Goal: Task Accomplishment & Management: Manage account settings

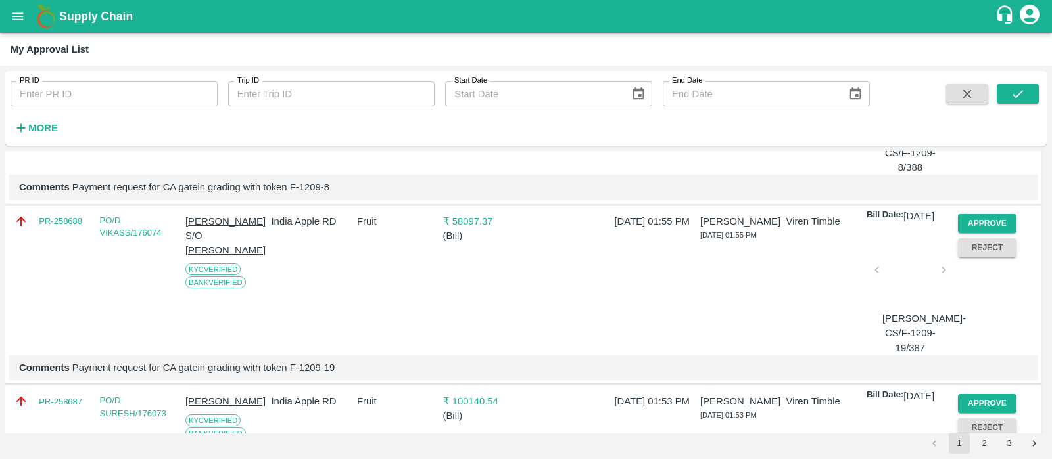
scroll to position [427, 0]
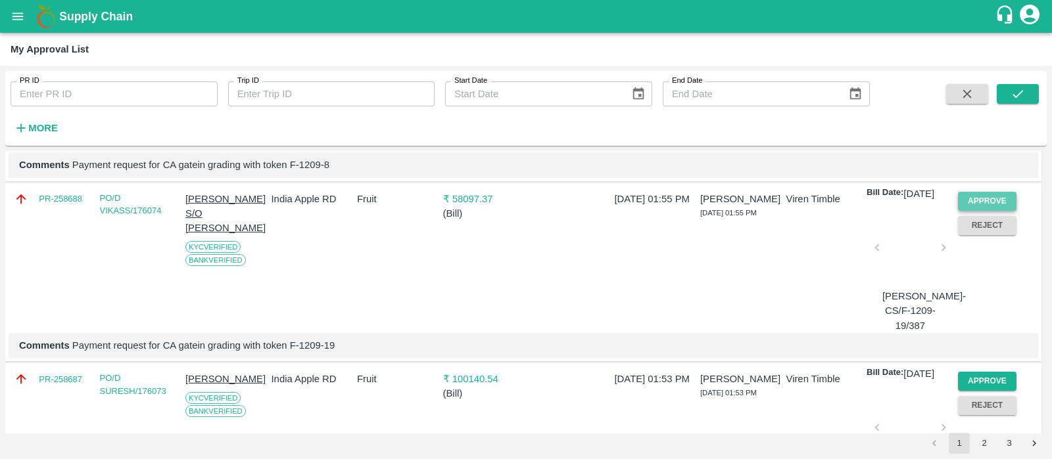
click at [1007, 211] on button "Approve" at bounding box center [987, 201] width 59 height 19
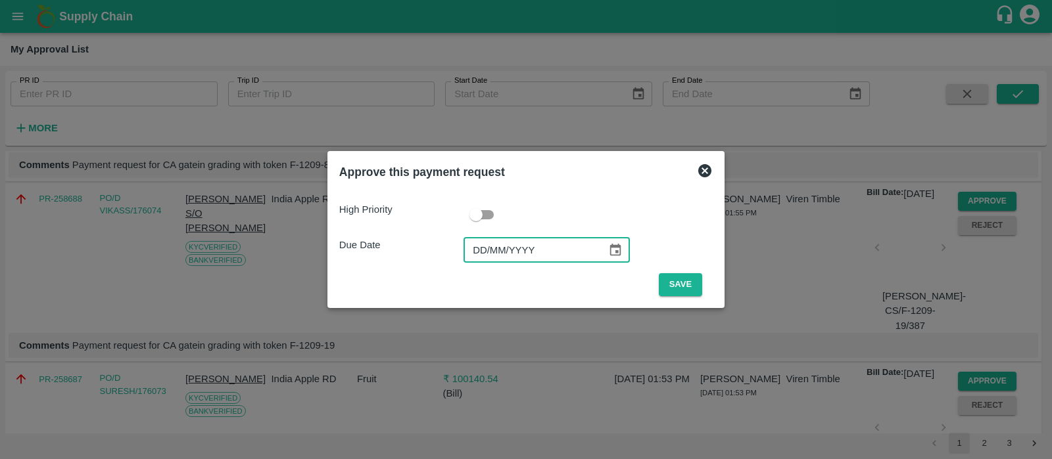
click at [483, 248] on input "DD/MM/YYYY" at bounding box center [530, 250] width 134 height 25
type input "[DATE]"
click at [690, 294] on button "Save" at bounding box center [680, 284] width 43 height 23
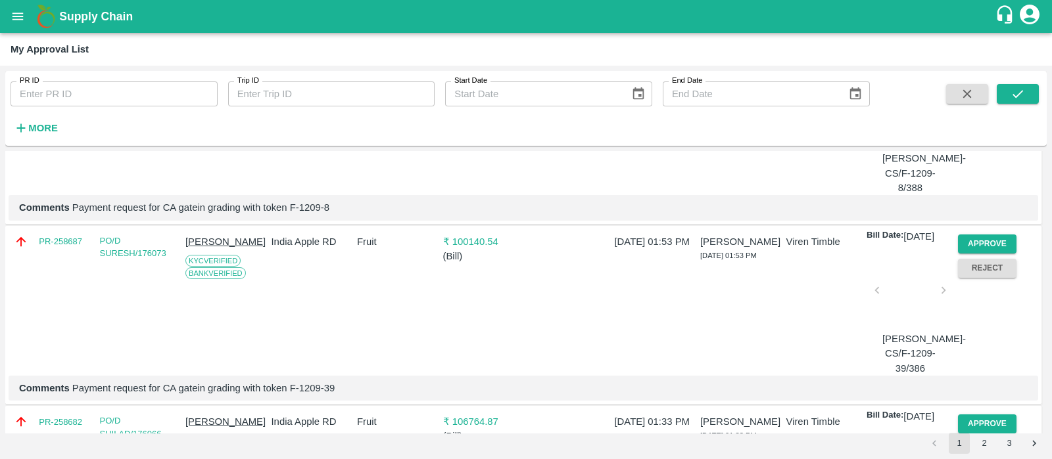
scroll to position [385, 0]
click at [977, 253] on button "Approve" at bounding box center [987, 243] width 59 height 19
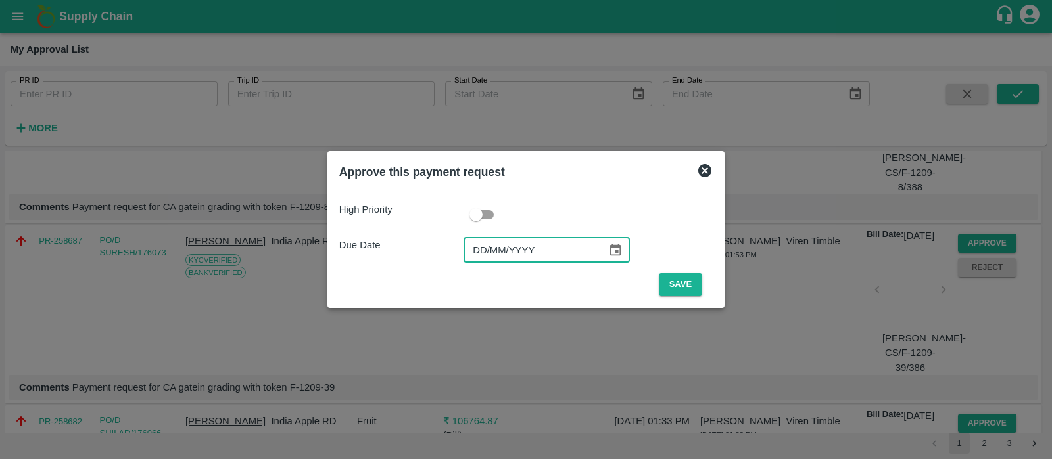
click at [484, 252] on input "DD/MM/YYYY" at bounding box center [530, 250] width 134 height 25
type input "[DATE]"
click at [673, 288] on button "Save" at bounding box center [680, 284] width 43 height 23
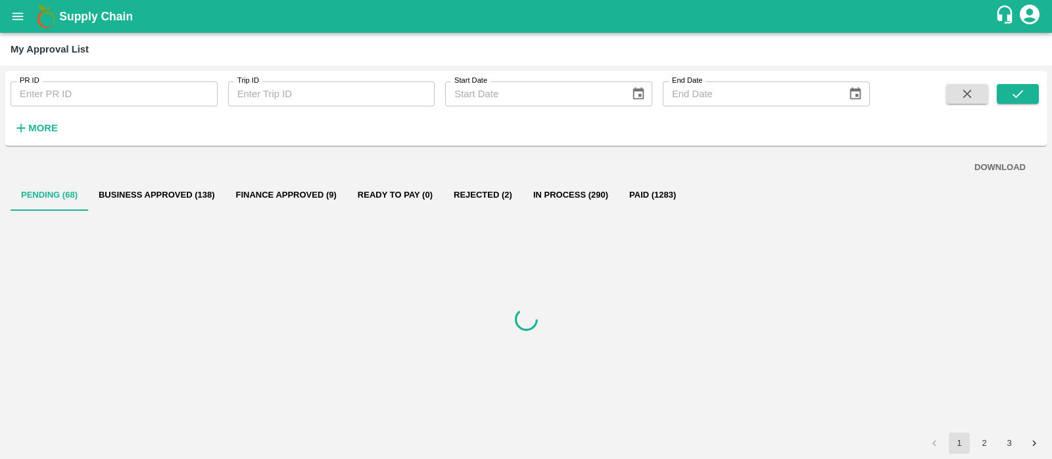
scroll to position [0, 0]
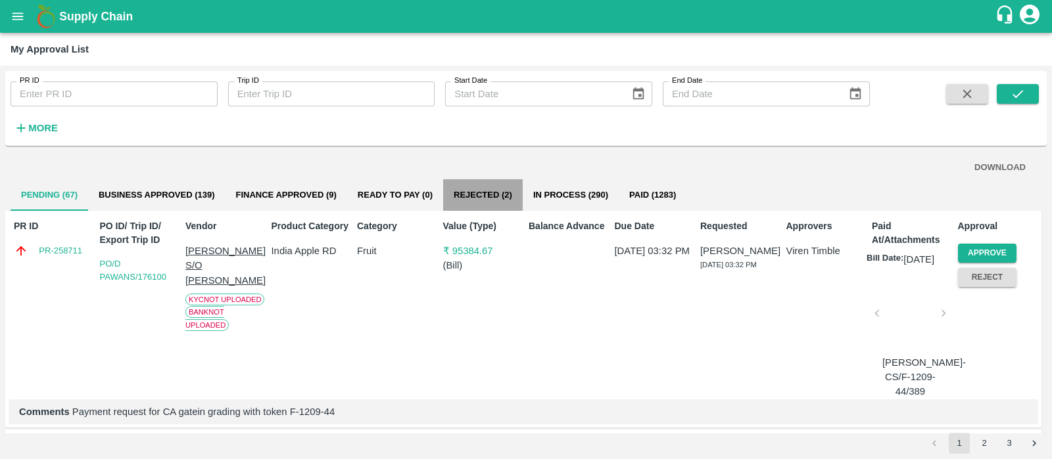
click at [489, 192] on button "Rejected (2)" at bounding box center [483, 195] width 80 height 32
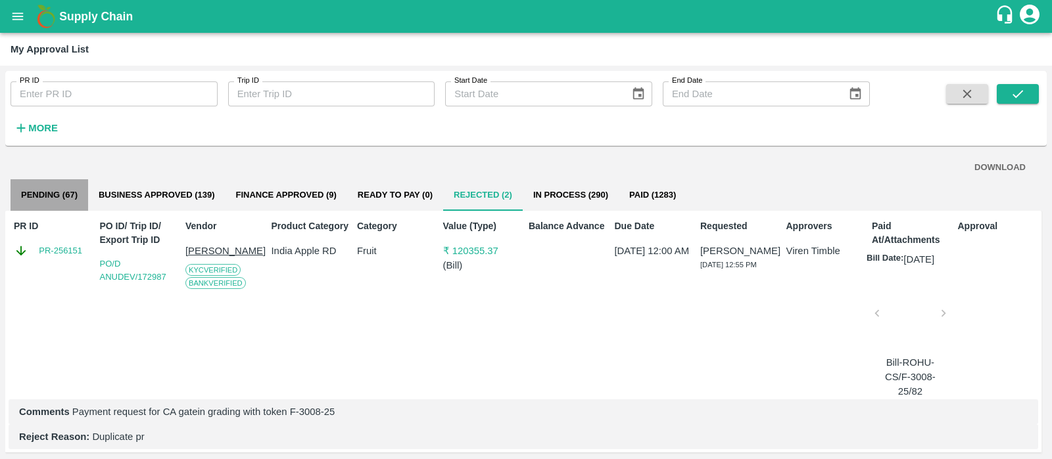
click at [56, 202] on button "Pending (67)" at bounding box center [50, 195] width 78 height 32
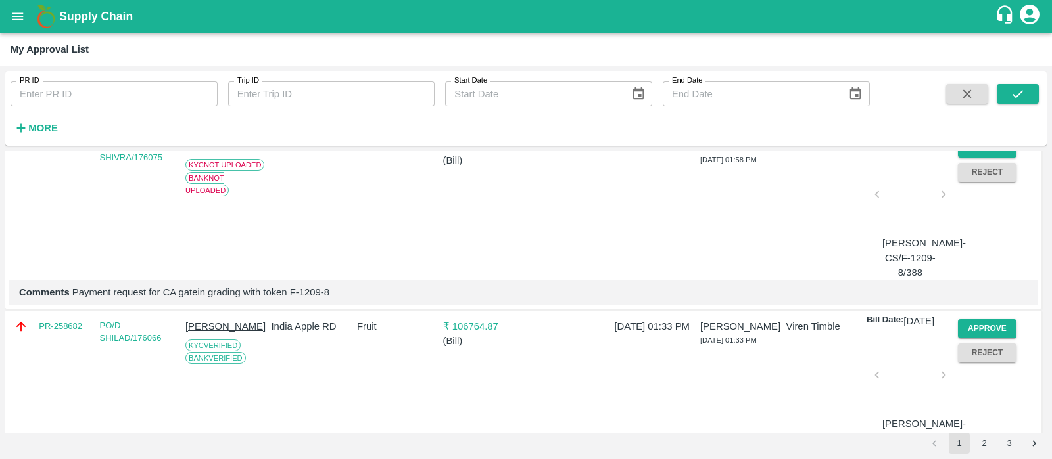
scroll to position [428, 0]
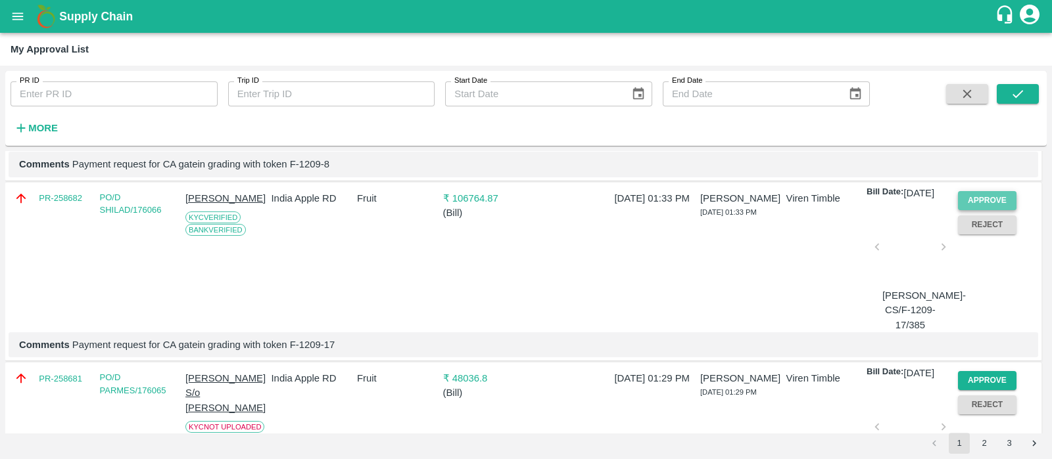
click at [981, 210] on button "Approve" at bounding box center [987, 200] width 59 height 19
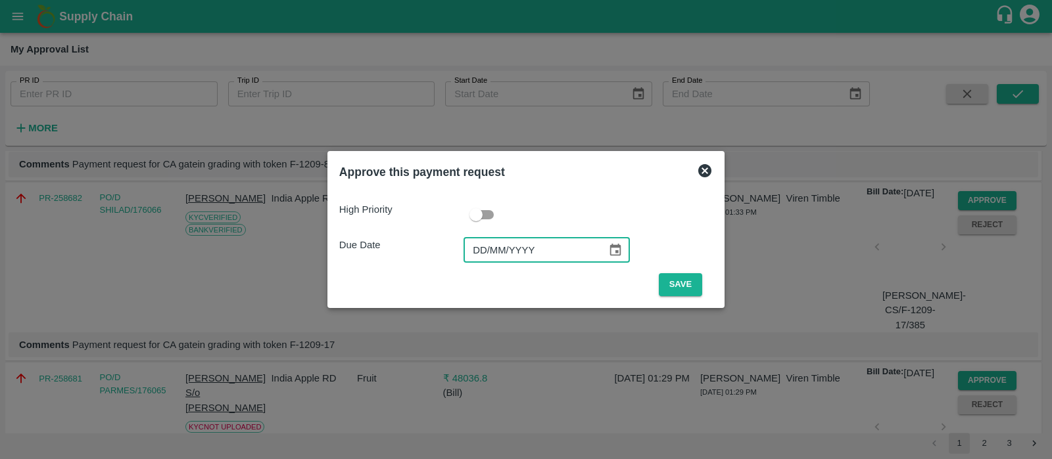
click at [480, 249] on input "DD/MM/YYYY" at bounding box center [530, 250] width 134 height 25
type input "[DATE]"
click at [688, 282] on button "Save" at bounding box center [680, 284] width 43 height 23
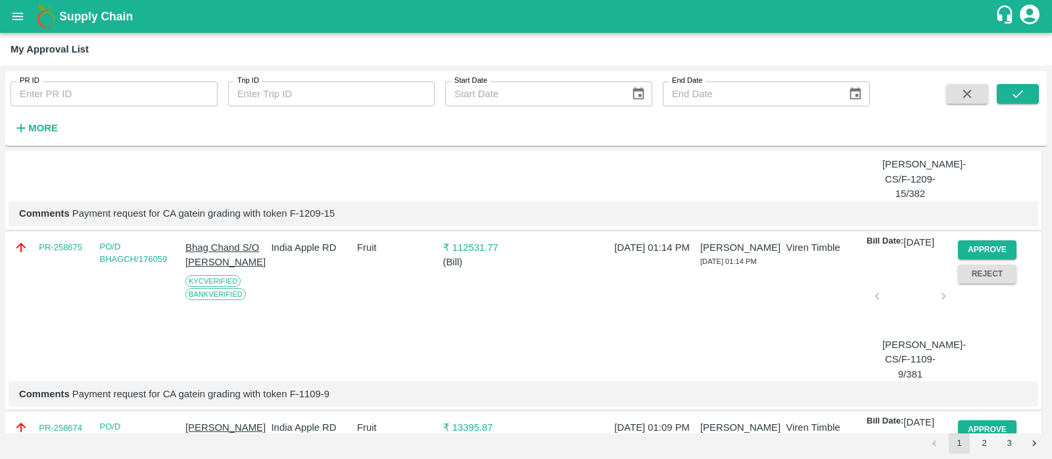
scroll to position [922, 0]
click at [970, 258] on button "Approve" at bounding box center [987, 248] width 59 height 19
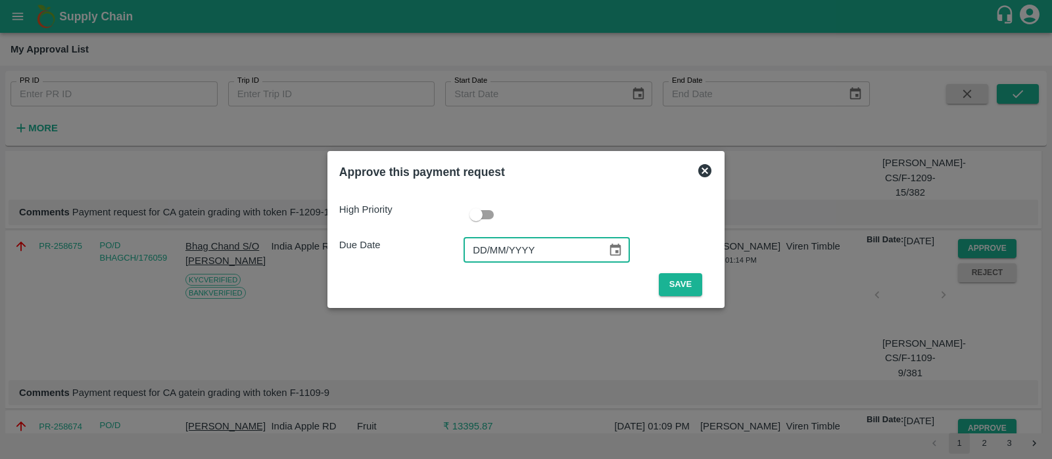
click at [488, 257] on input "DD/MM/YYYY" at bounding box center [530, 250] width 134 height 25
type input "[DATE]"
click at [673, 291] on button "Save" at bounding box center [680, 284] width 43 height 23
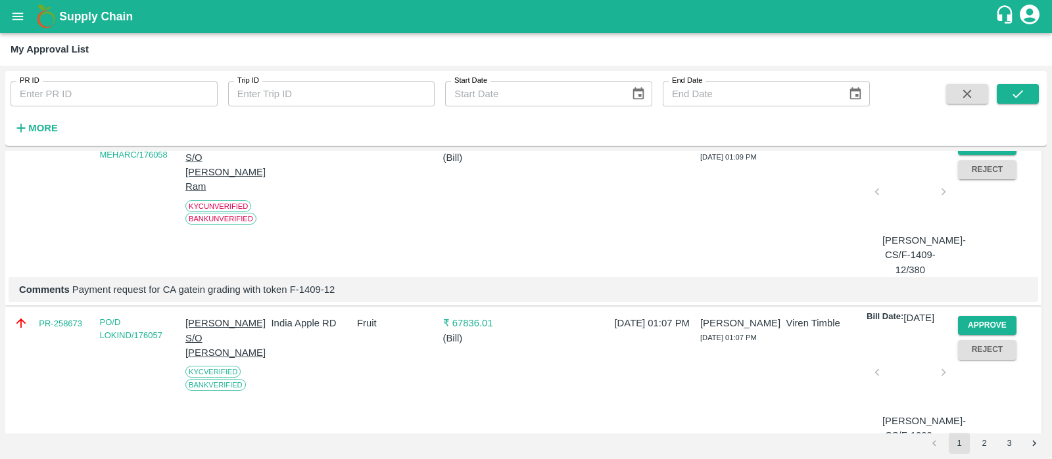
scroll to position [1028, 0]
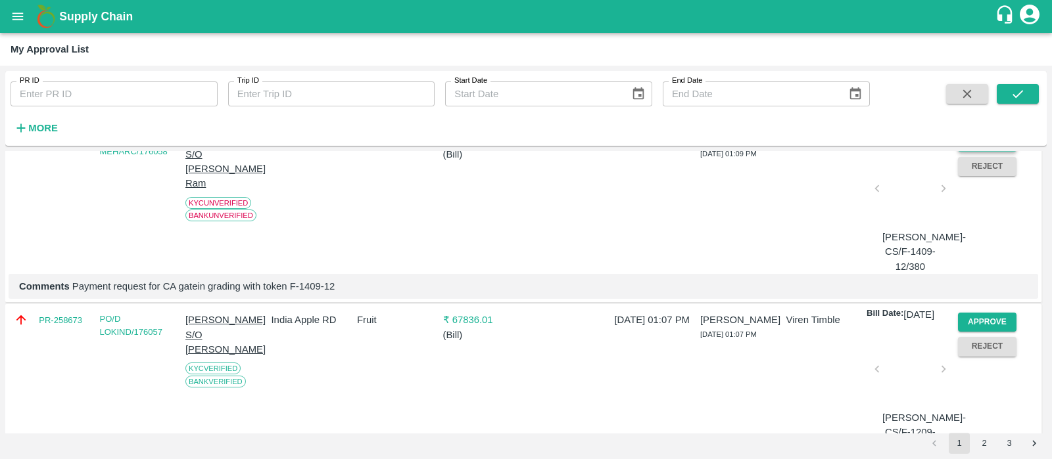
click at [988, 152] on button "Approve" at bounding box center [987, 142] width 59 height 19
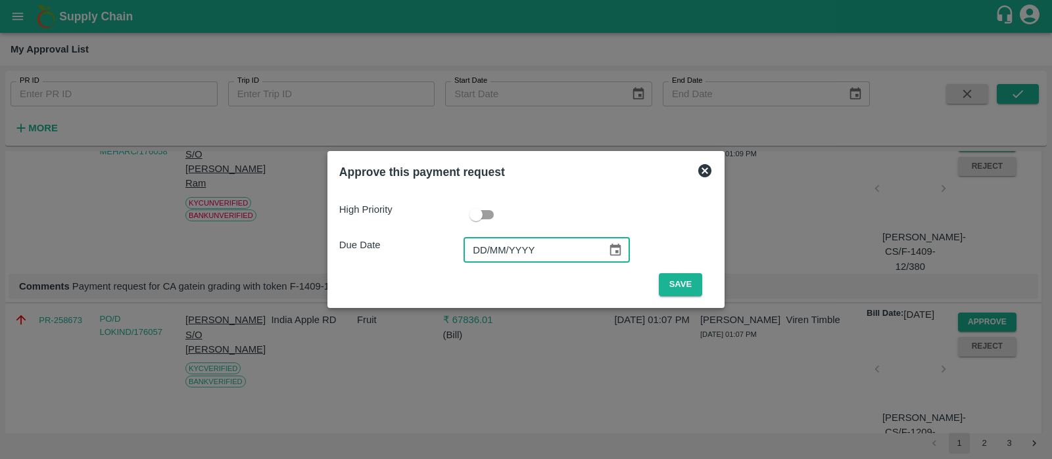
click at [477, 248] on input "DD/MM/YYYY" at bounding box center [530, 250] width 134 height 25
type input "[DATE]"
click at [667, 289] on button "Save" at bounding box center [680, 284] width 43 height 23
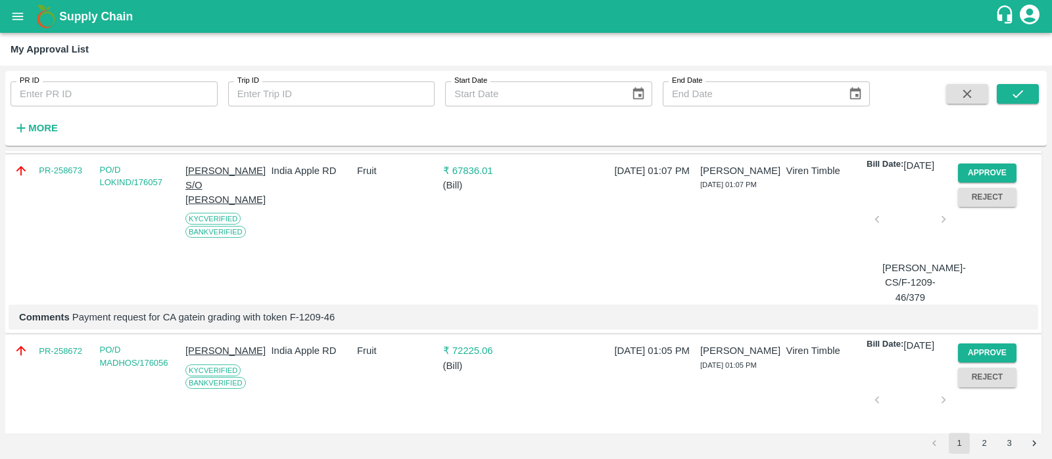
scroll to position [1000, 0]
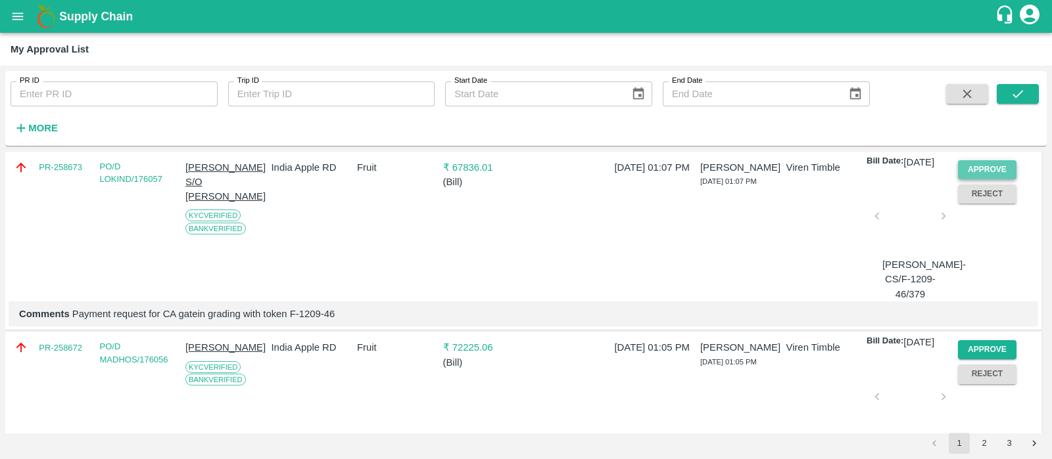
click at [975, 179] on button "Approve" at bounding box center [987, 169] width 59 height 19
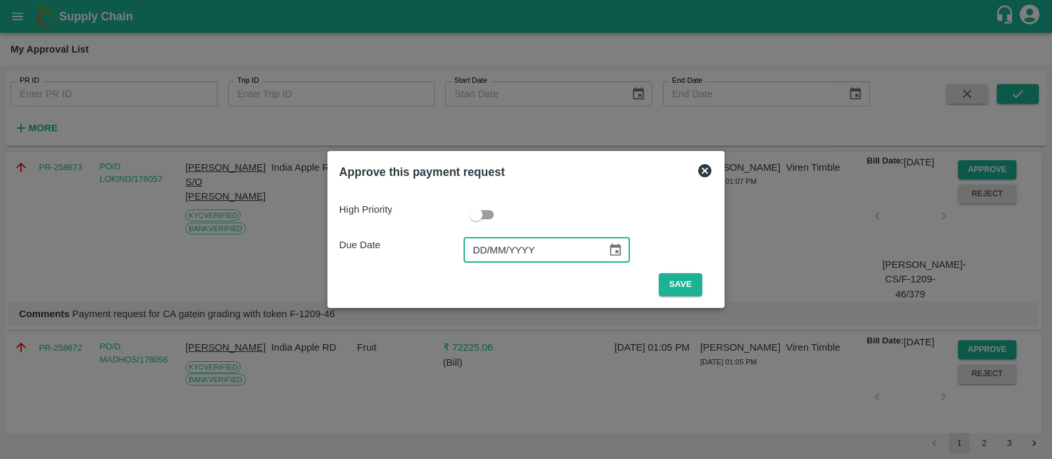
click at [488, 256] on input "DD/MM/YYYY" at bounding box center [530, 250] width 134 height 25
type input "[DATE]"
click at [684, 281] on button "Save" at bounding box center [680, 284] width 43 height 23
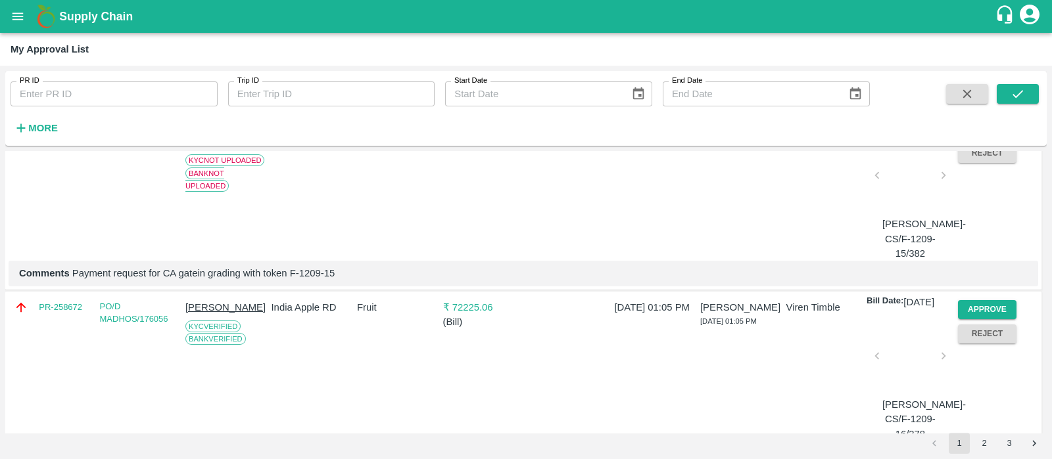
scroll to position [861, 0]
click at [974, 319] on button "Approve" at bounding box center [987, 309] width 59 height 19
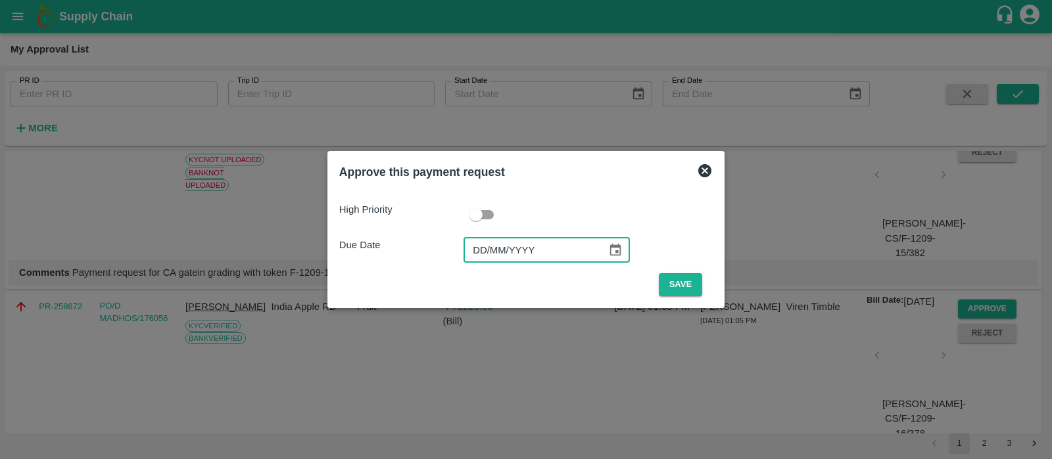
click at [483, 254] on input "DD/MM/YYYY" at bounding box center [530, 250] width 134 height 25
type input "[DATE]"
click at [668, 291] on button "Save" at bounding box center [680, 284] width 43 height 23
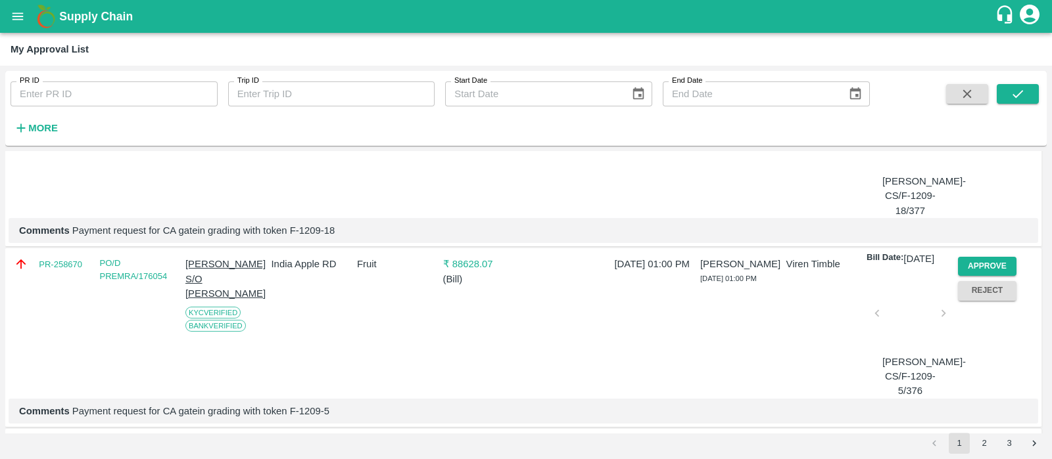
scroll to position [960, 0]
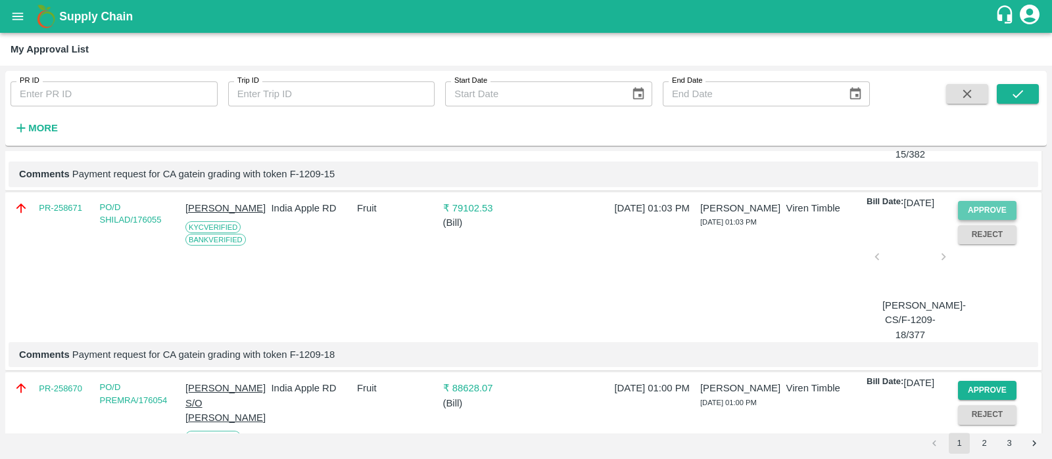
click at [999, 220] on button "Approve" at bounding box center [987, 210] width 59 height 19
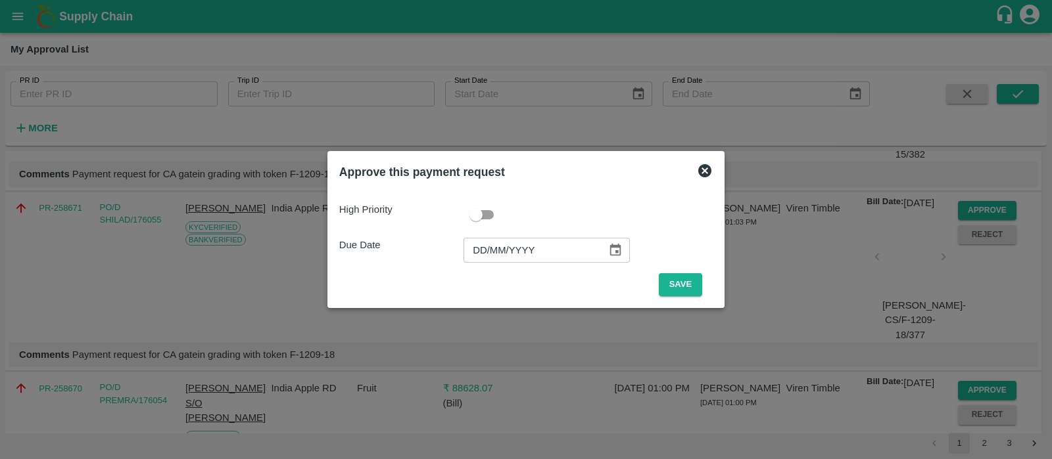
click at [486, 258] on input "DD/MM/YYYY" at bounding box center [530, 250] width 134 height 25
type input "[DATE]"
click at [677, 277] on button "Save" at bounding box center [680, 284] width 43 height 23
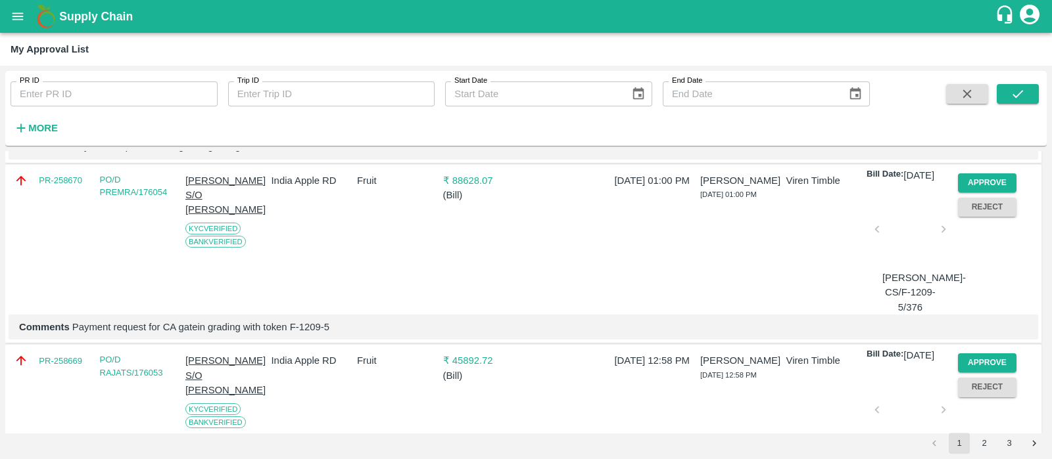
scroll to position [989, 0]
click at [976, 191] on button "Approve" at bounding box center [987, 181] width 59 height 19
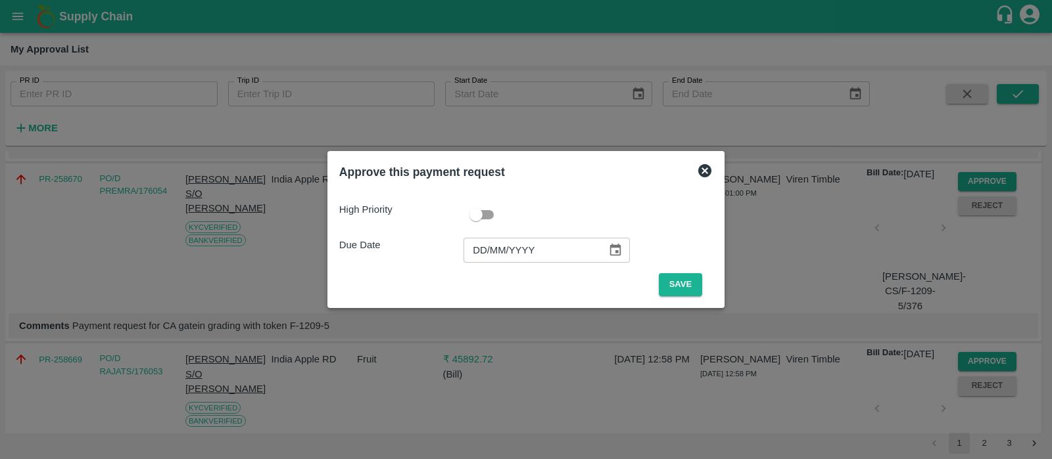
click at [481, 243] on input "DD/MM/YYYY" at bounding box center [530, 250] width 134 height 25
type input "[DATE]"
click at [672, 288] on button "Save" at bounding box center [680, 284] width 43 height 23
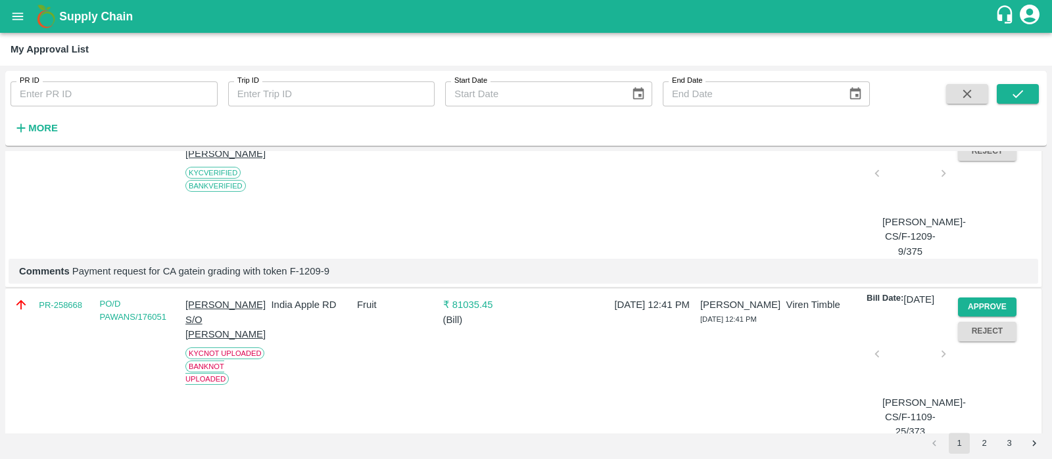
scroll to position [1045, 0]
click at [976, 135] on button "Approve" at bounding box center [987, 125] width 59 height 19
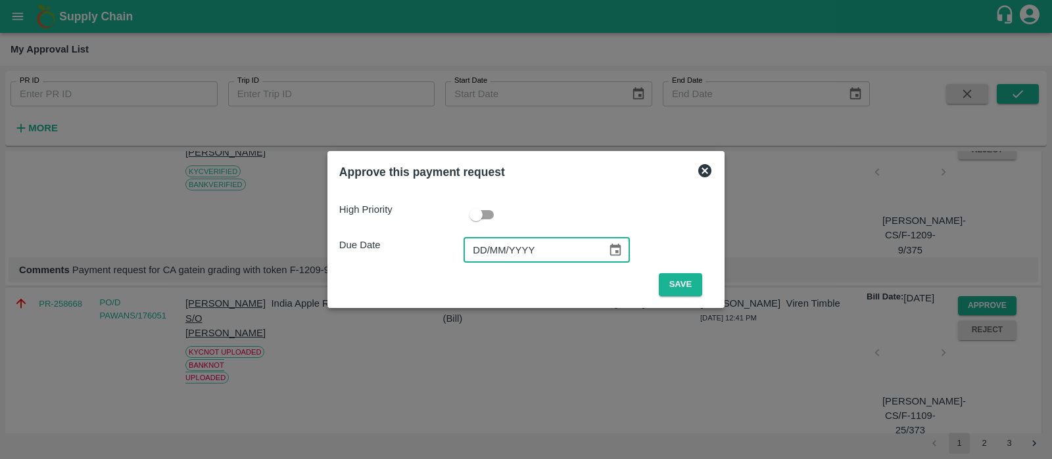
click at [476, 247] on input "DD/MM/YYYY" at bounding box center [530, 250] width 134 height 25
type input "[DATE]"
click at [682, 291] on button "Save" at bounding box center [680, 284] width 43 height 23
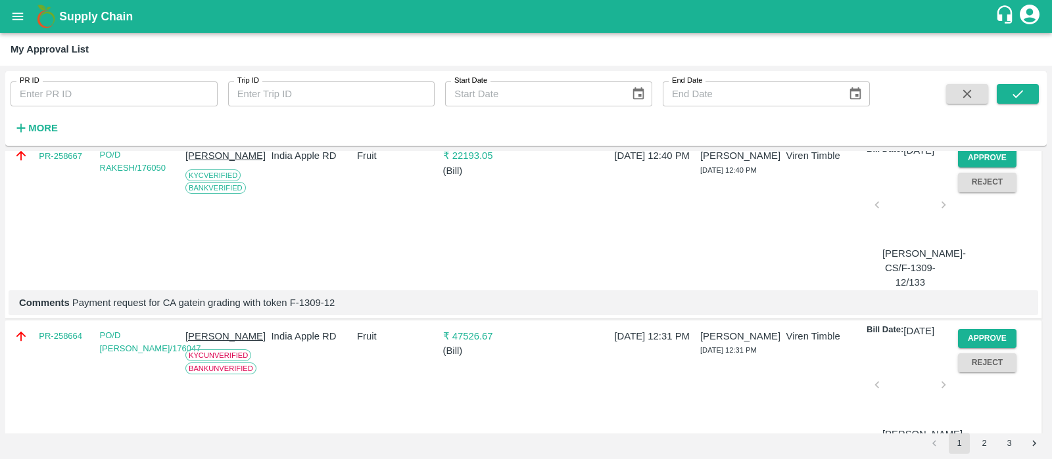
scroll to position [1194, 0]
click at [994, 166] on button "Approve" at bounding box center [987, 156] width 59 height 19
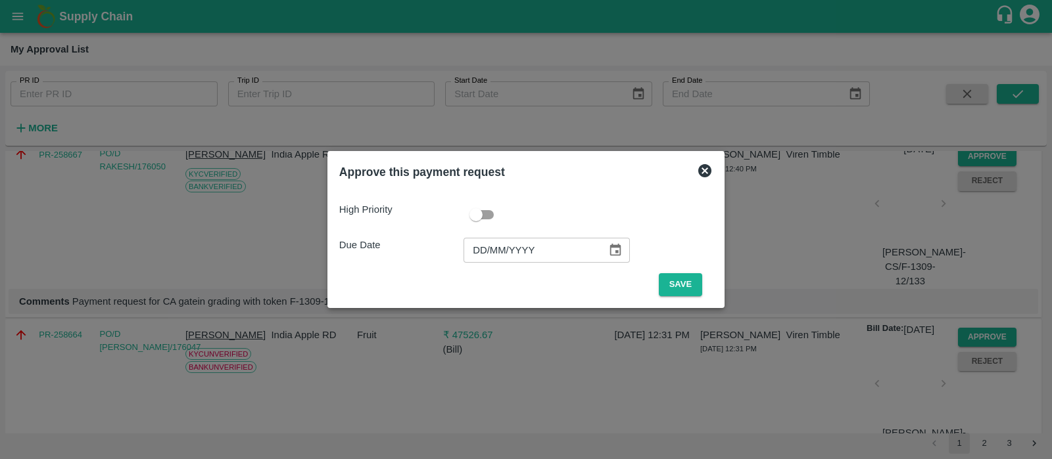
click at [477, 251] on input "DD/MM/YYYY" at bounding box center [530, 250] width 134 height 25
type input "[DATE]"
click at [690, 288] on button "Save" at bounding box center [680, 284] width 43 height 23
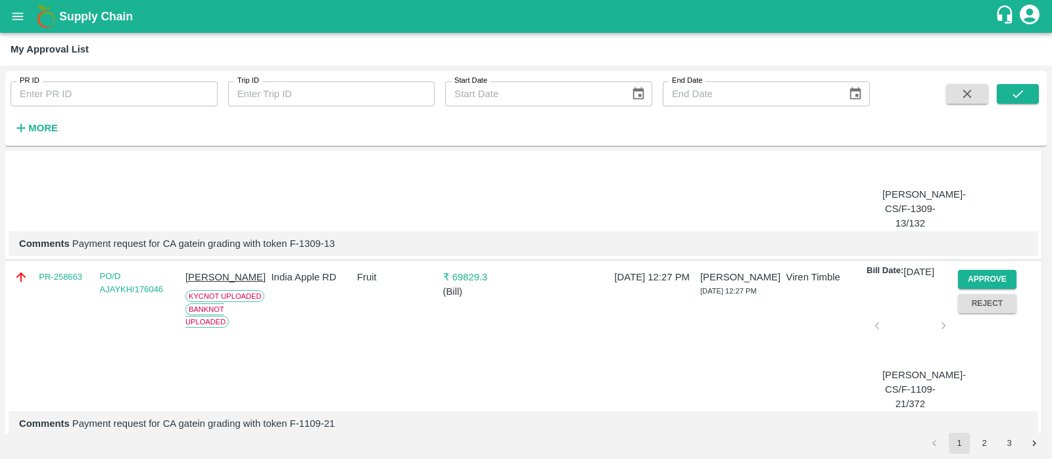
scroll to position [1252, 0]
click at [976, 108] on button "Approve" at bounding box center [987, 98] width 59 height 19
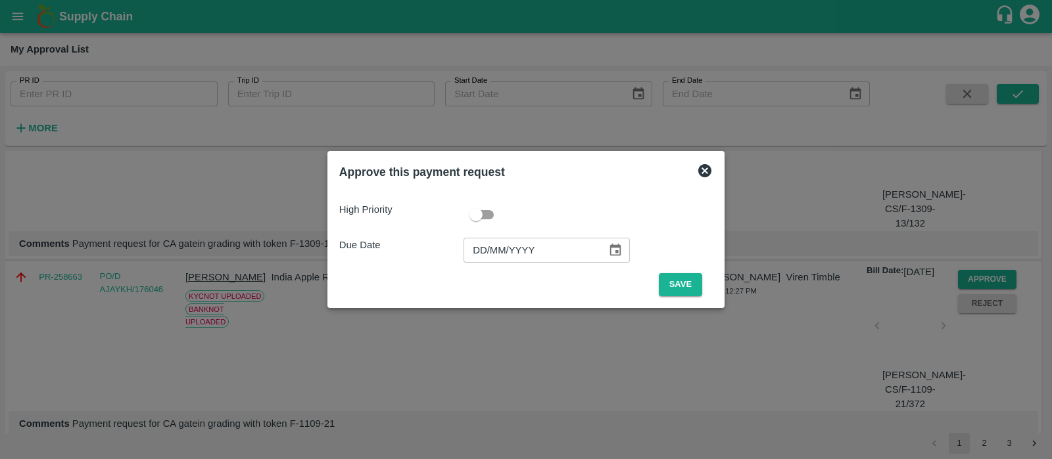
click at [489, 258] on input "DD/MM/YYYY" at bounding box center [530, 250] width 134 height 25
type input "[DATE]"
click at [673, 275] on button "Save" at bounding box center [680, 284] width 43 height 23
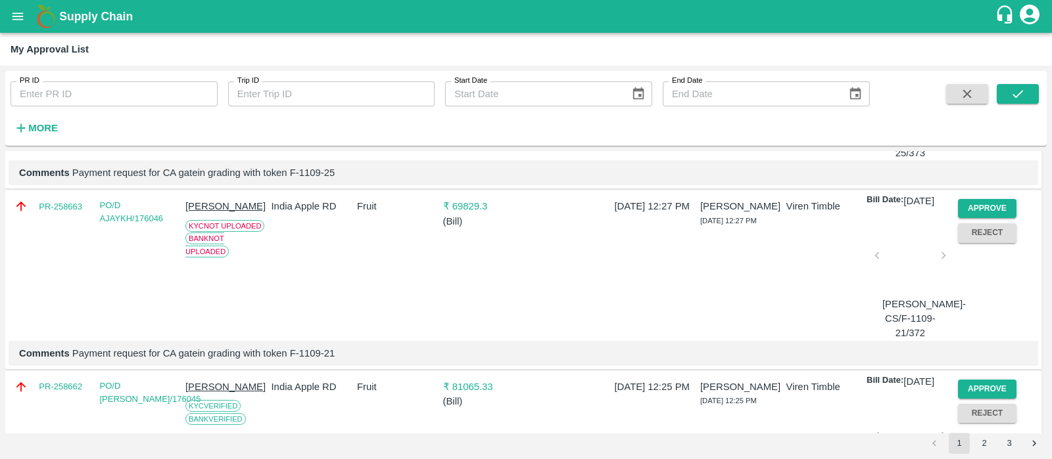
scroll to position [1330, 0]
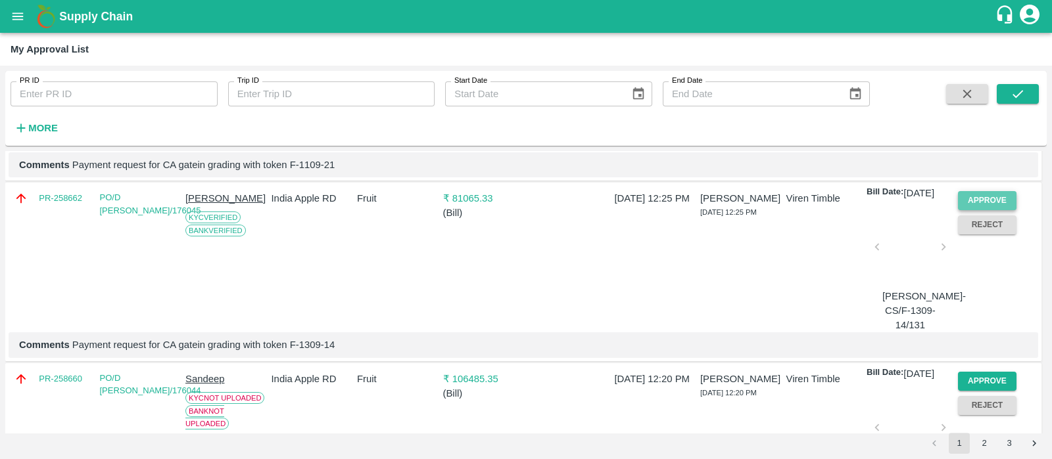
click at [970, 210] on button "Approve" at bounding box center [987, 200] width 59 height 19
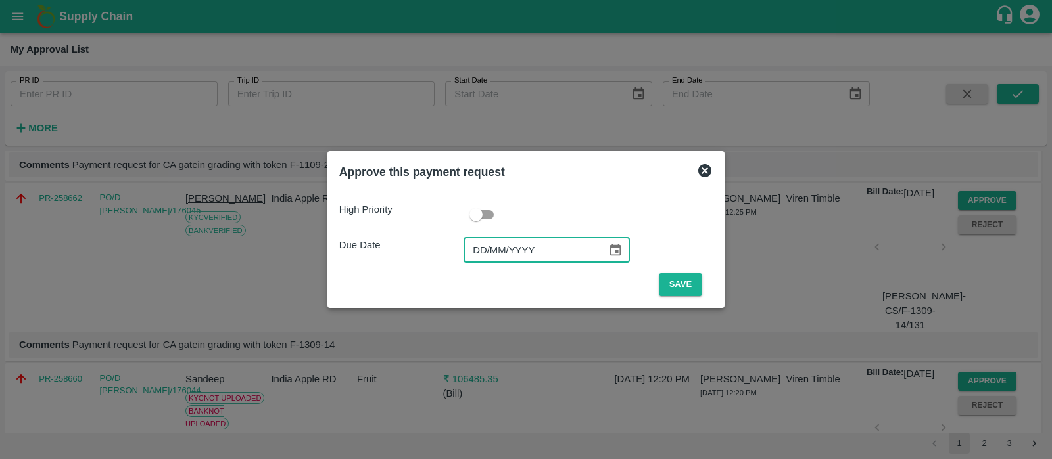
click at [473, 251] on input "DD/MM/YYYY" at bounding box center [530, 250] width 134 height 25
type input "[DATE]"
click at [686, 281] on button "Save" at bounding box center [680, 284] width 43 height 23
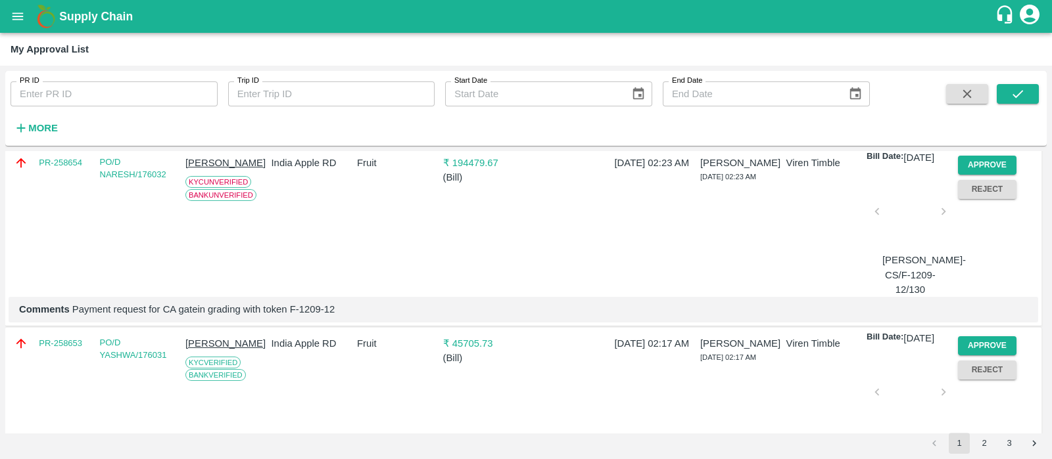
scroll to position [2090, 0]
click at [974, 174] on button "Approve" at bounding box center [987, 163] width 59 height 19
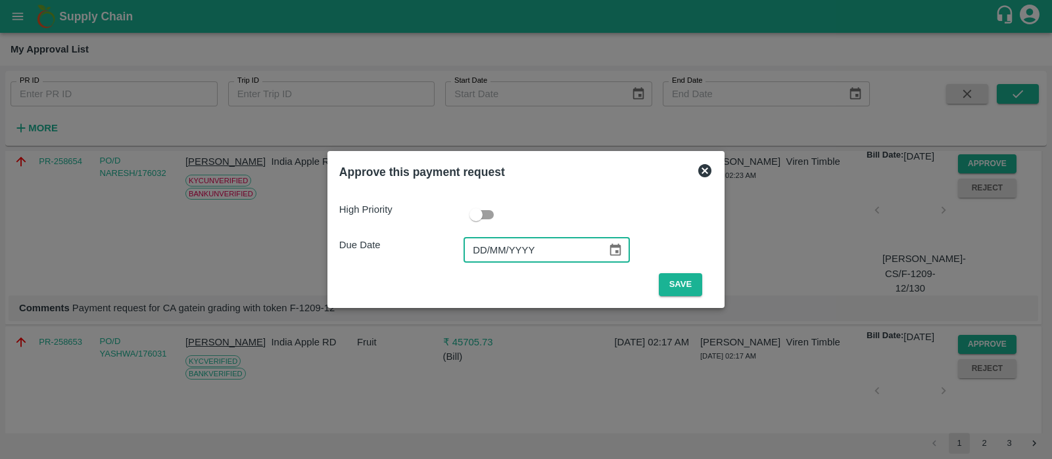
click at [475, 254] on input "DD/MM/YYYY" at bounding box center [530, 250] width 134 height 25
type input "[DATE]"
click at [670, 288] on button "Save" at bounding box center [680, 284] width 43 height 23
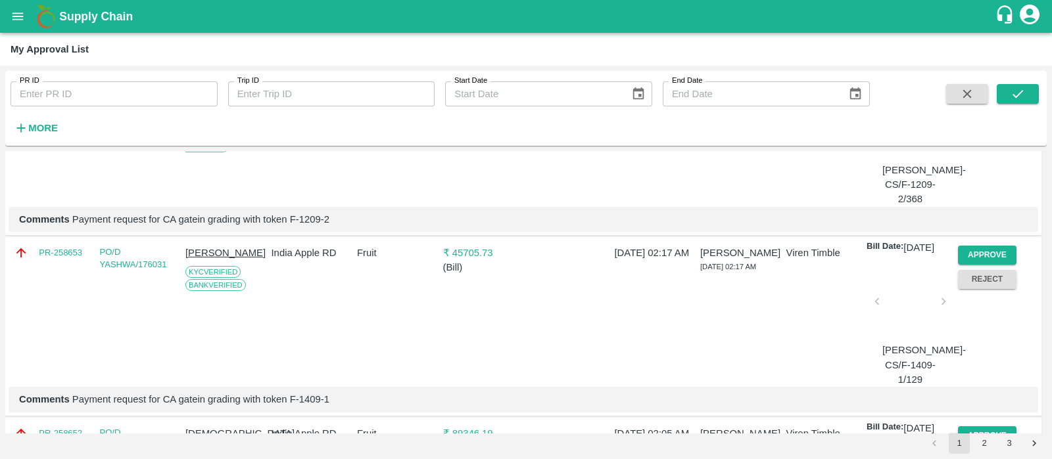
scroll to position [2019, 0]
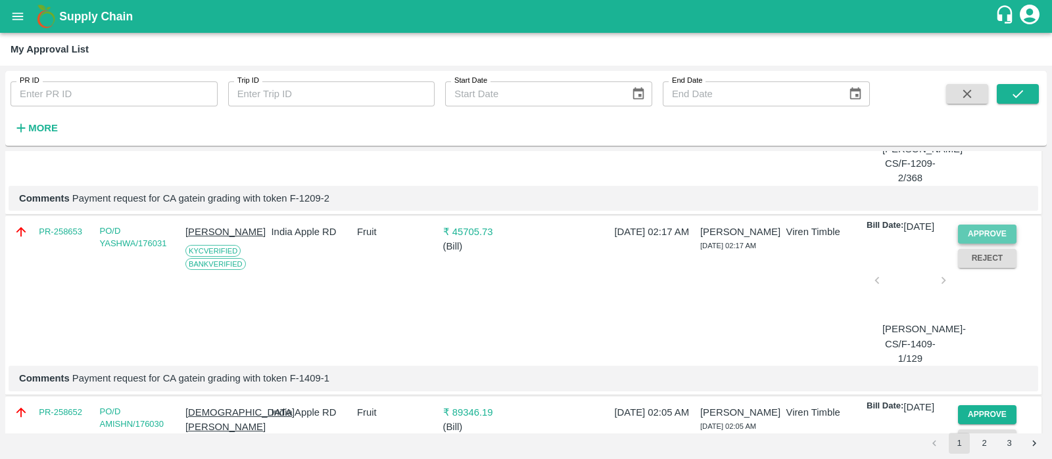
click at [989, 244] on button "Approve" at bounding box center [987, 234] width 59 height 19
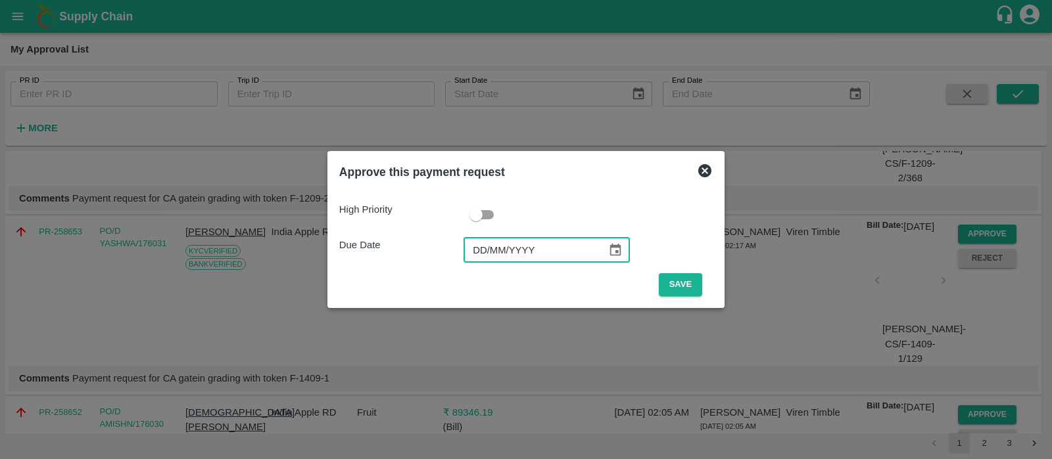
click at [486, 257] on input "DD/MM/YYYY" at bounding box center [530, 250] width 134 height 25
type input "[DATE]"
click at [670, 281] on button "Save" at bounding box center [680, 284] width 43 height 23
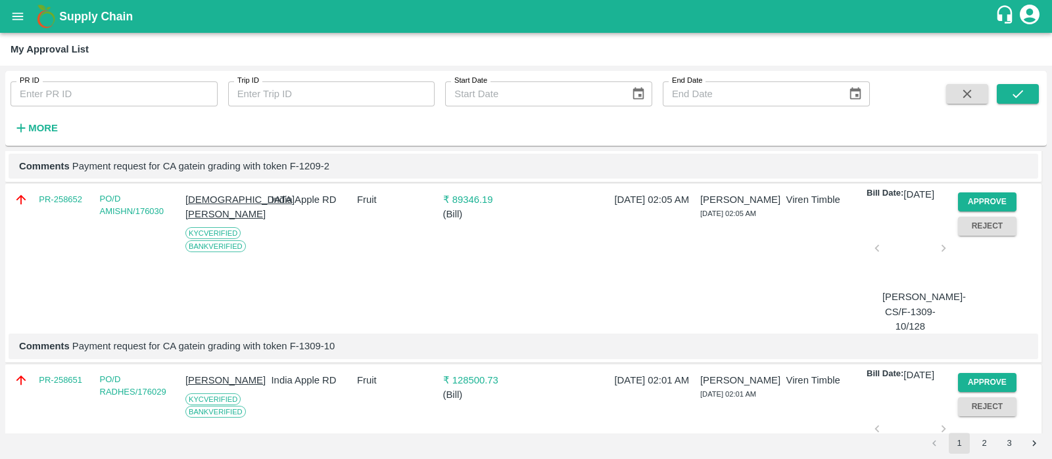
scroll to position [2057, 0]
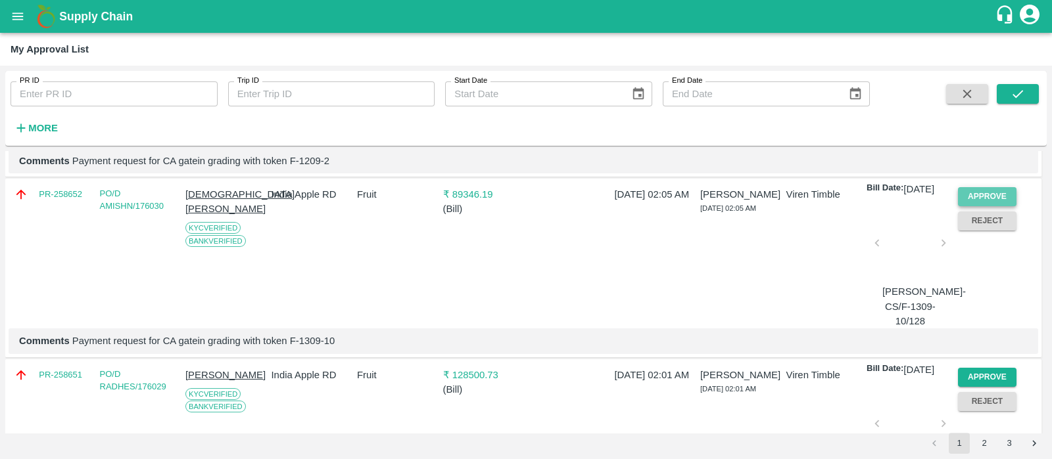
click at [1004, 206] on button "Approve" at bounding box center [987, 196] width 59 height 19
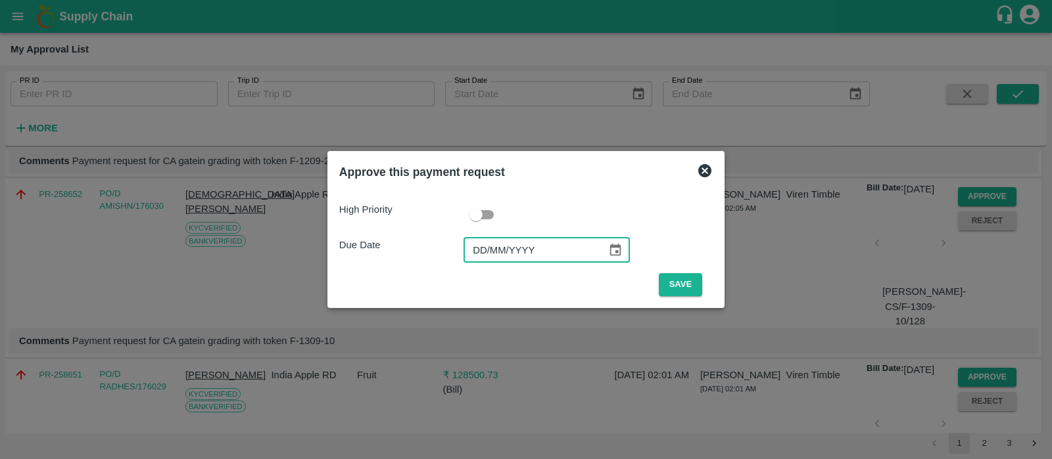
click at [492, 245] on input "DD/MM/YYYY" at bounding box center [530, 250] width 134 height 25
type input "[DATE]"
click at [665, 281] on button "Save" at bounding box center [680, 284] width 43 height 23
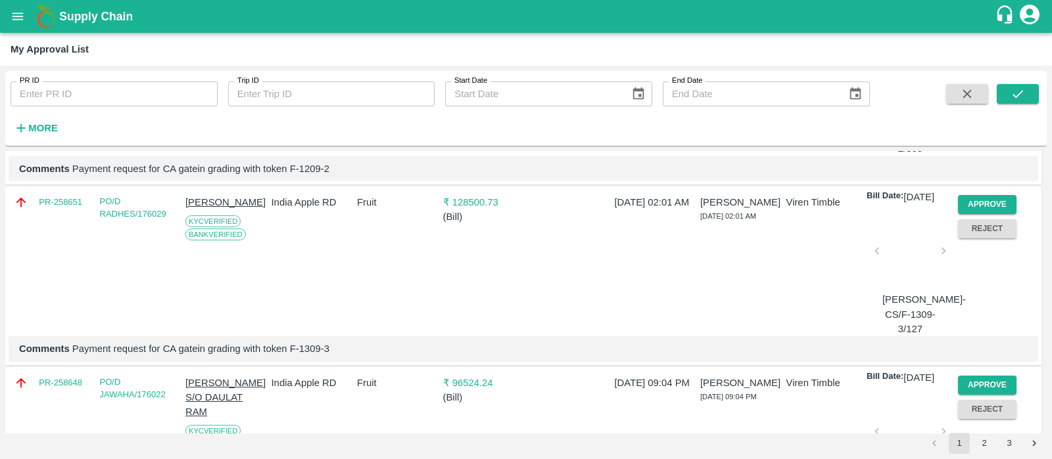
scroll to position [2049, 0]
click at [969, 214] on button "Approve" at bounding box center [987, 204] width 59 height 19
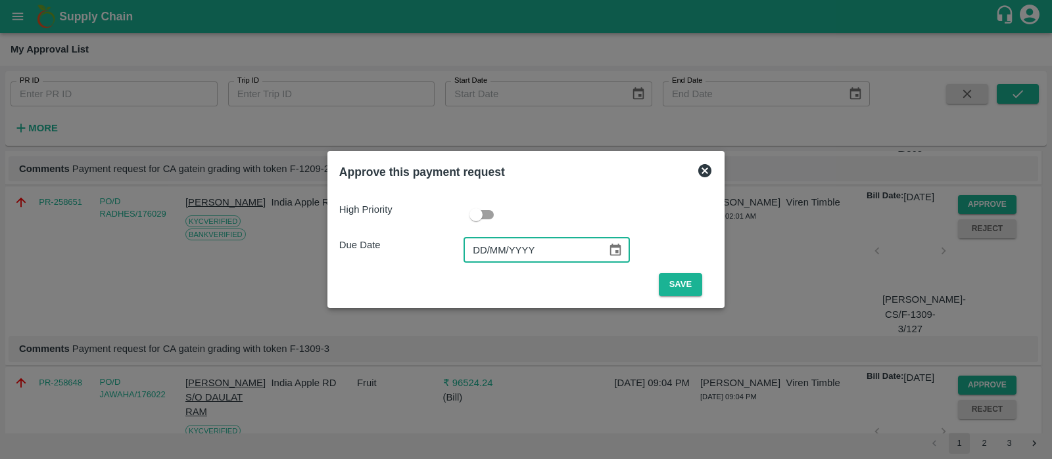
click at [486, 254] on input "DD/MM/YYYY" at bounding box center [530, 250] width 134 height 25
type input "[DATE]"
click at [682, 285] on button "Save" at bounding box center [680, 284] width 43 height 23
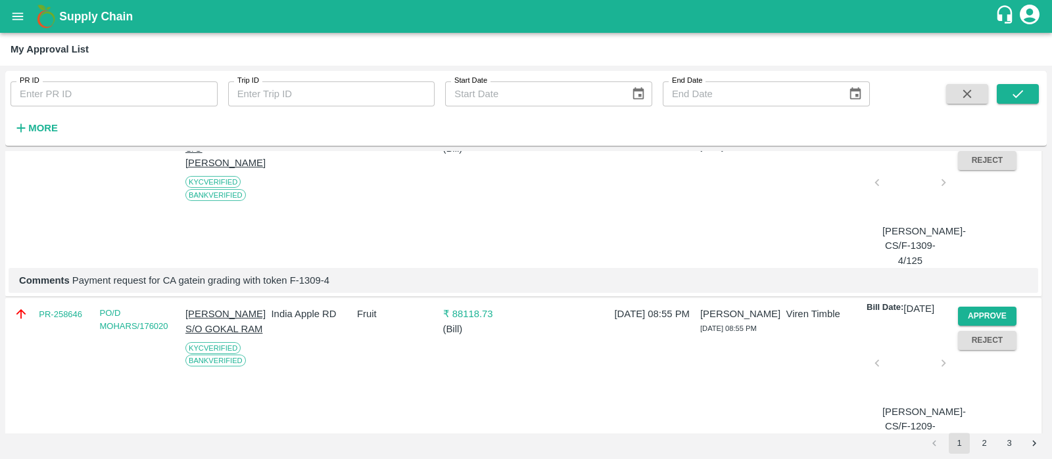
scroll to position [2299, 0]
click at [968, 145] on button "Approve" at bounding box center [987, 135] width 59 height 19
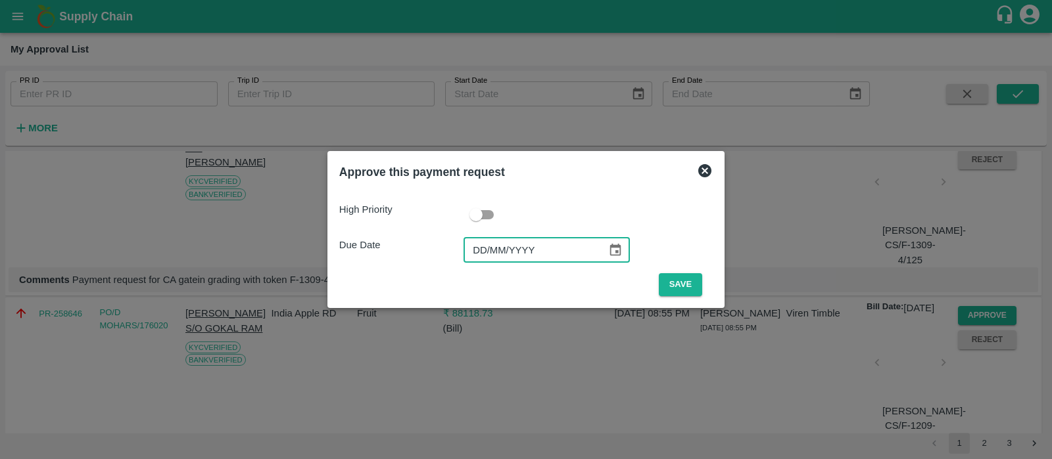
click at [483, 258] on input "DD/MM/YYYY" at bounding box center [530, 250] width 134 height 25
type input "[DATE]"
click at [675, 283] on button "Save" at bounding box center [680, 284] width 43 height 23
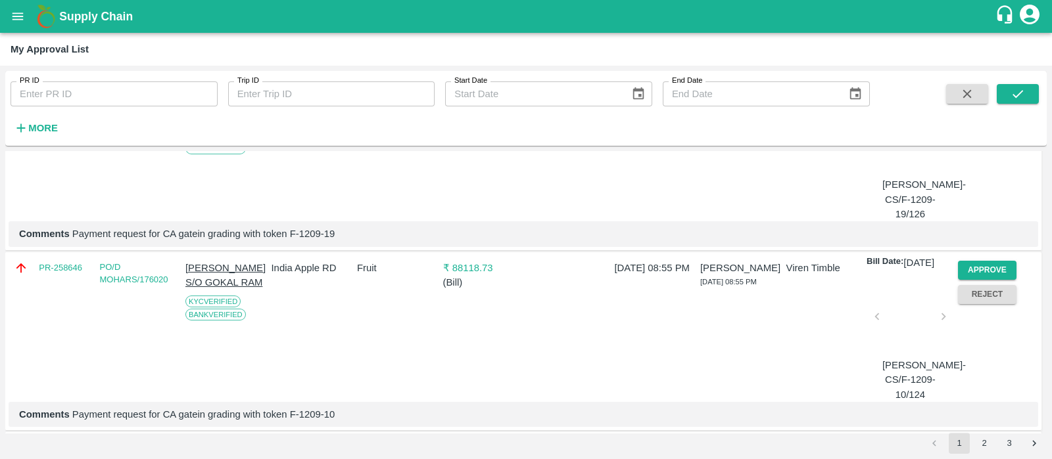
scroll to position [2159, 0]
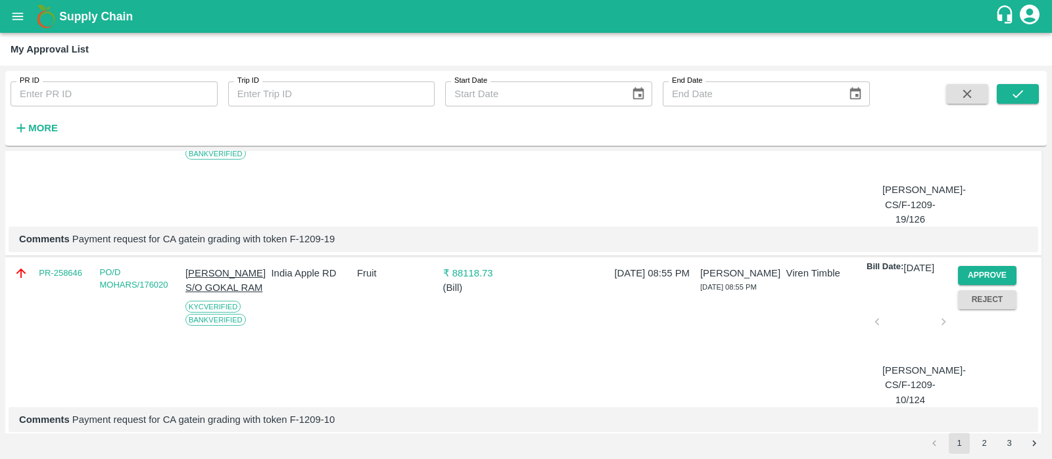
click at [968, 105] on button "Approve" at bounding box center [987, 94] width 59 height 19
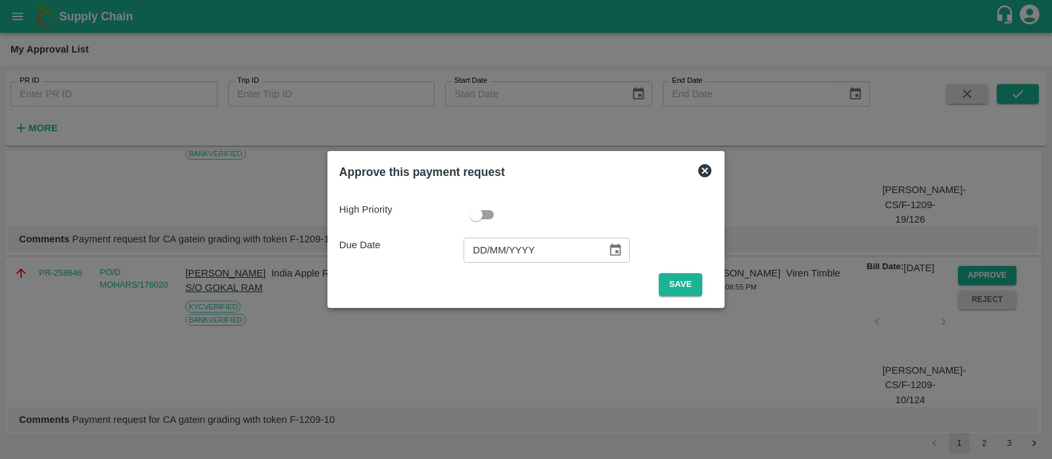
click at [488, 253] on input "DD/MM/YYYY" at bounding box center [530, 250] width 134 height 25
type input "[DATE]"
click at [665, 279] on button "Save" at bounding box center [680, 284] width 43 height 23
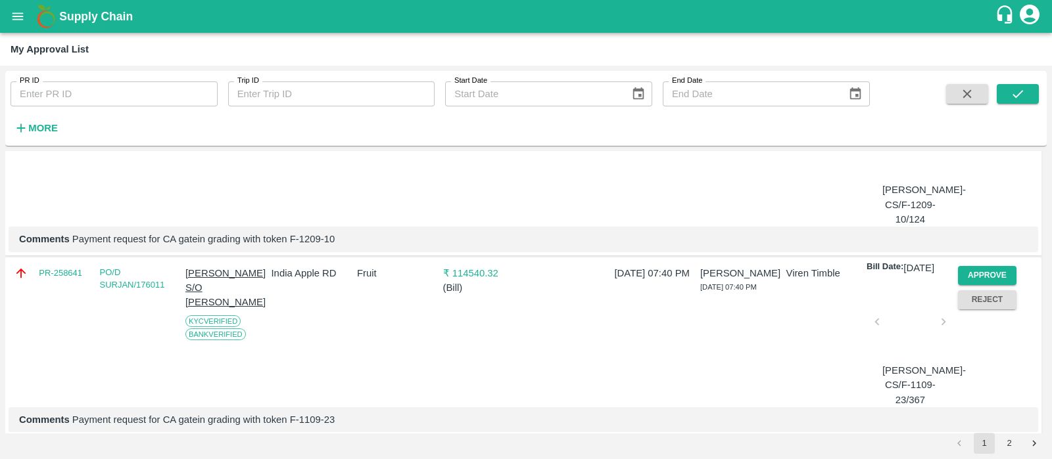
click at [996, 105] on button "Approve" at bounding box center [987, 94] width 59 height 19
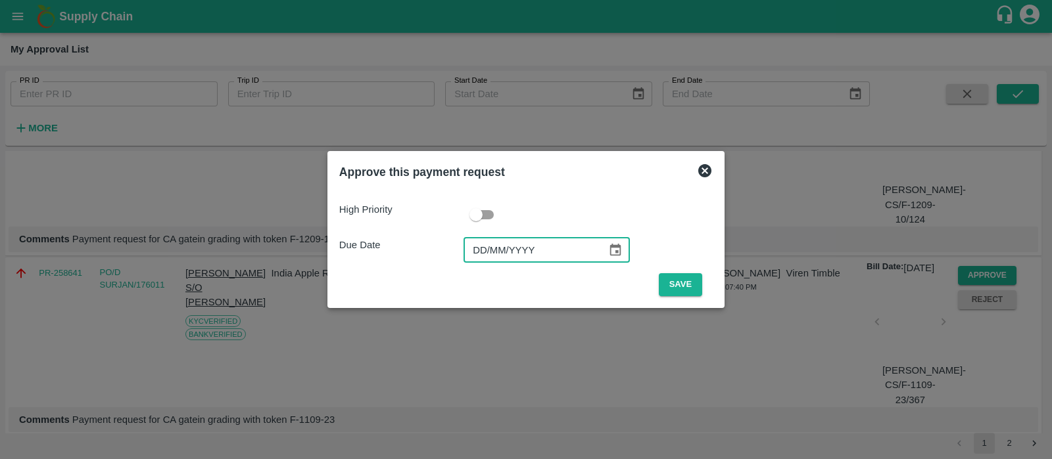
click at [481, 250] on input "DD/MM/YYYY" at bounding box center [530, 250] width 134 height 25
type input "[DATE]"
click at [680, 286] on button "Save" at bounding box center [680, 284] width 43 height 23
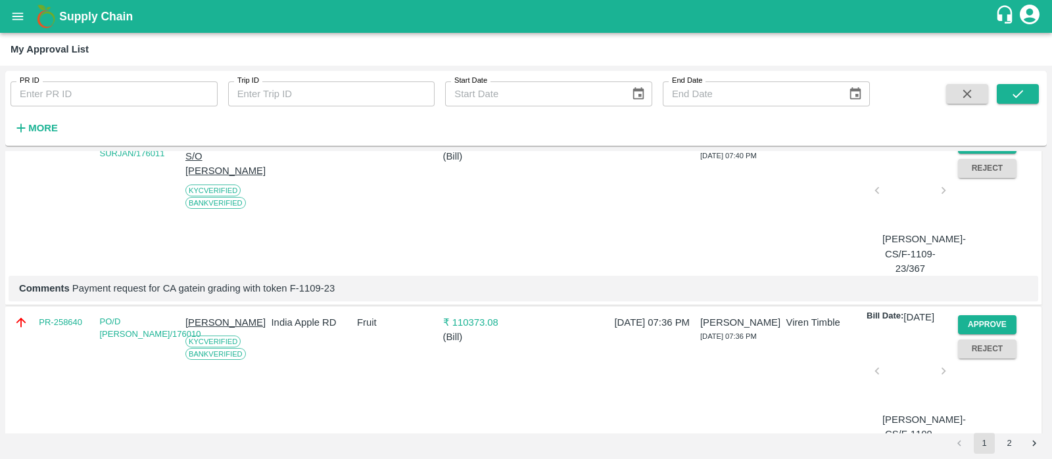
scroll to position [2111, 0]
click at [976, 153] on button "Approve" at bounding box center [987, 142] width 59 height 19
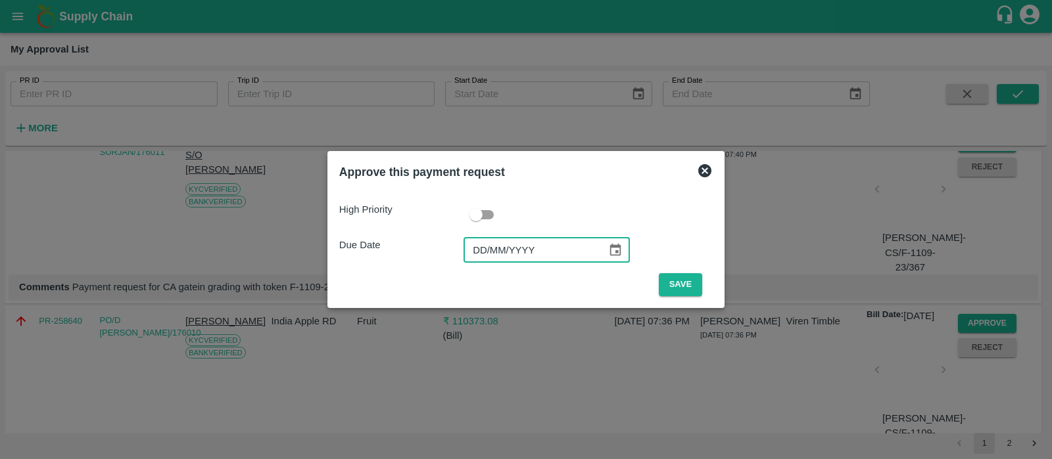
click at [471, 254] on input "DD/MM/YYYY" at bounding box center [530, 250] width 134 height 25
type input "[DATE]"
click at [676, 284] on button "Save" at bounding box center [680, 284] width 43 height 23
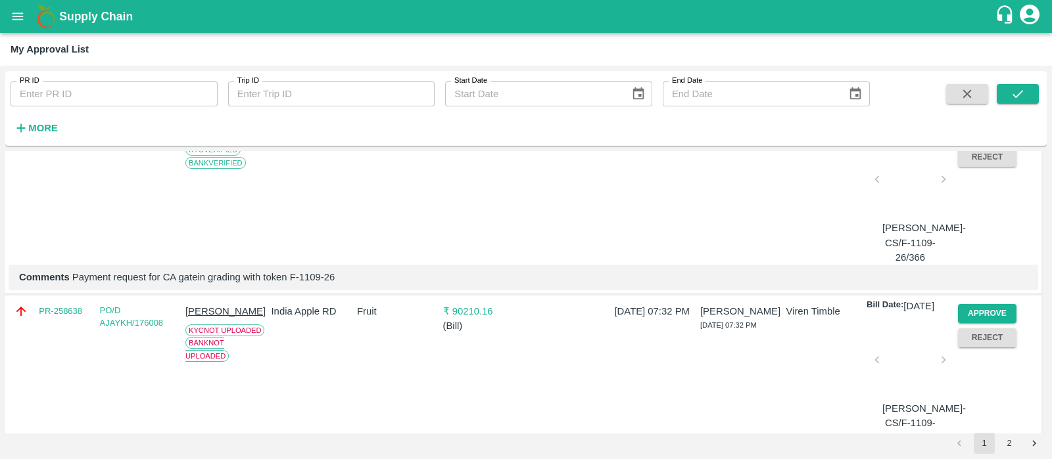
scroll to position [2121, 0]
click at [986, 142] on button "Approve" at bounding box center [987, 132] width 59 height 19
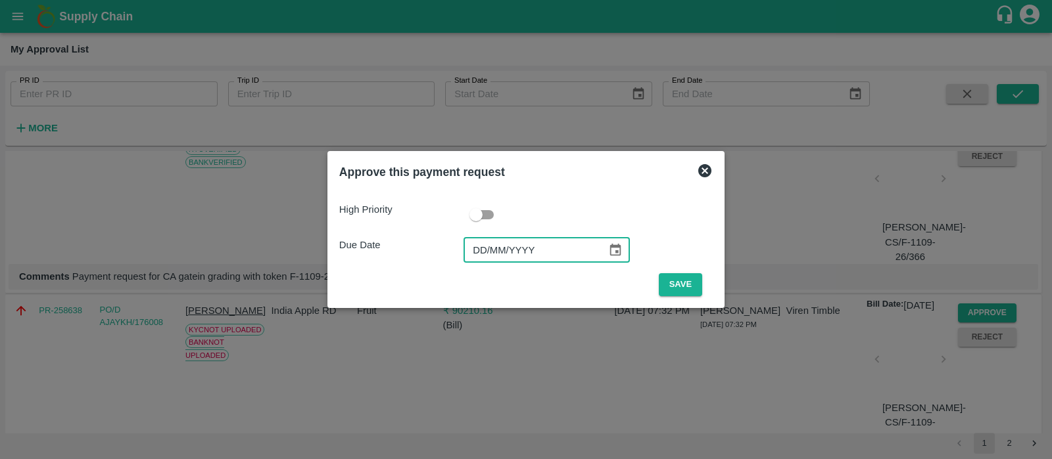
click at [482, 255] on input "DD/MM/YYYY" at bounding box center [530, 250] width 134 height 25
type input "[DATE]"
click at [682, 293] on button "Save" at bounding box center [680, 284] width 43 height 23
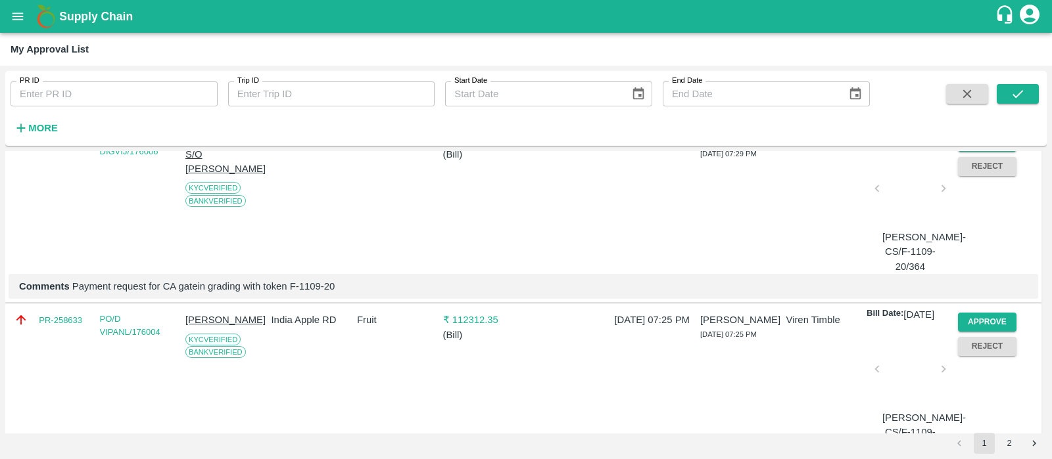
scroll to position [2293, 0]
click at [959, 151] on button "Approve" at bounding box center [987, 140] width 59 height 19
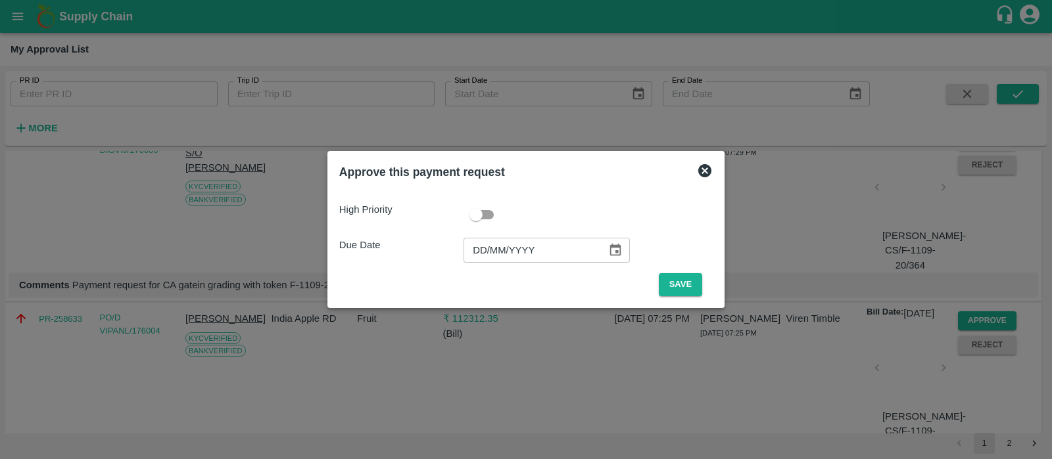
click at [479, 248] on input "DD/MM/YYYY" at bounding box center [530, 250] width 134 height 25
type input "[DATE]"
click at [685, 286] on button "Save" at bounding box center [680, 284] width 43 height 23
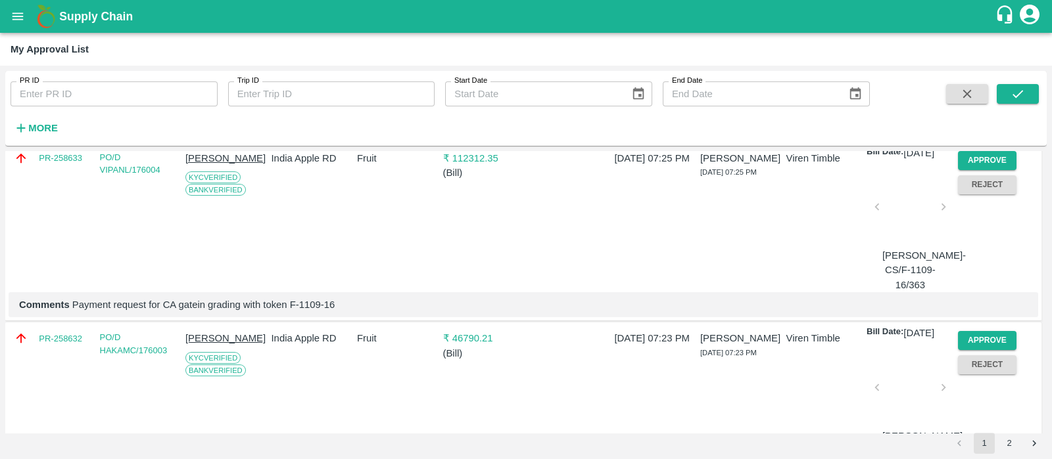
scroll to position [2275, 0]
click at [979, 169] on button "Approve" at bounding box center [987, 159] width 59 height 19
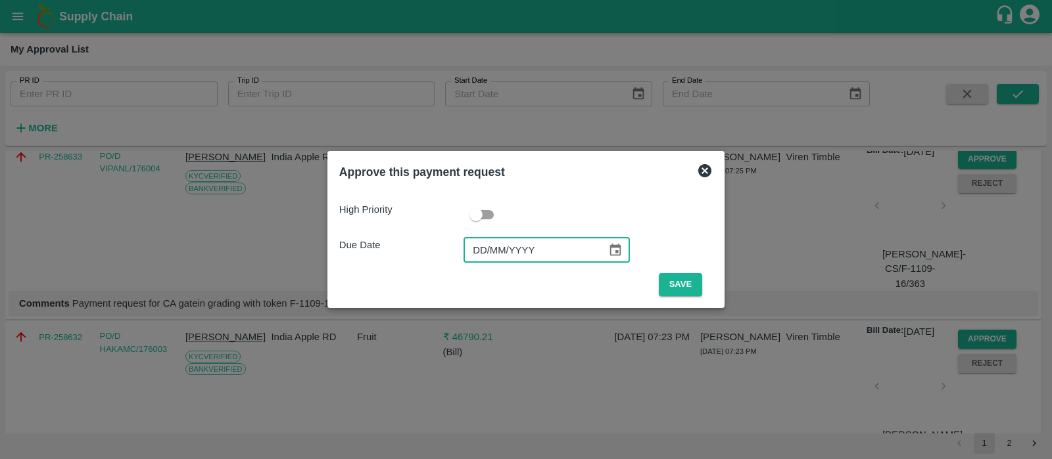
click at [486, 254] on input "DD/MM/YYYY" at bounding box center [530, 250] width 134 height 25
type input "[DATE]"
click at [676, 294] on button "Save" at bounding box center [680, 284] width 43 height 23
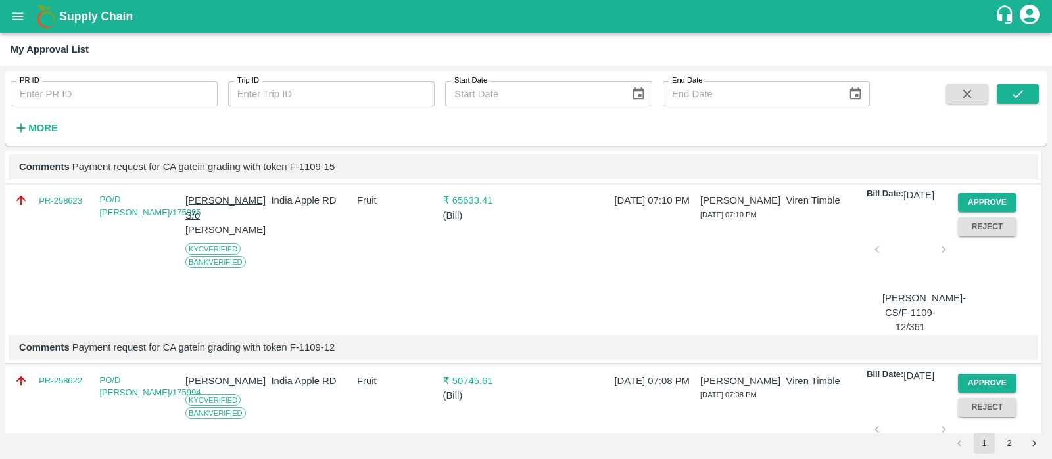
scroll to position [2341, 0]
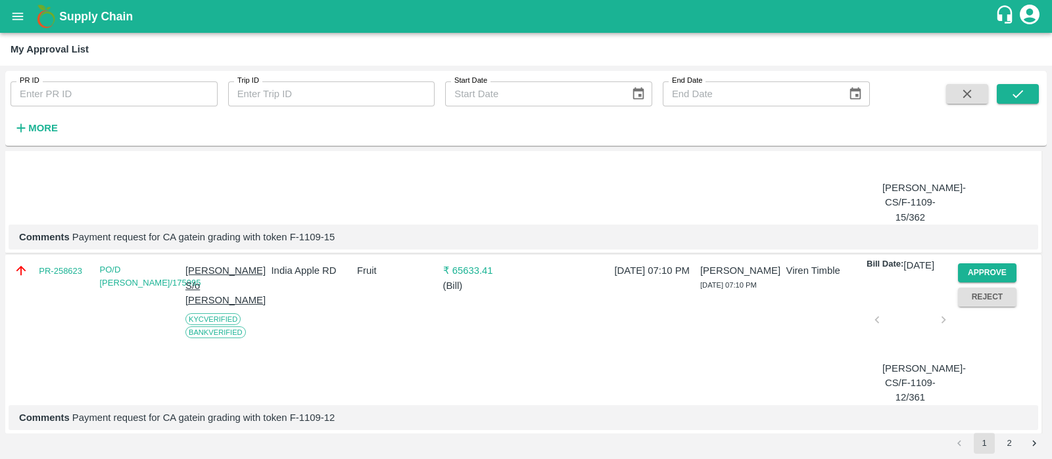
click at [970, 103] on button "Approve" at bounding box center [987, 92] width 59 height 19
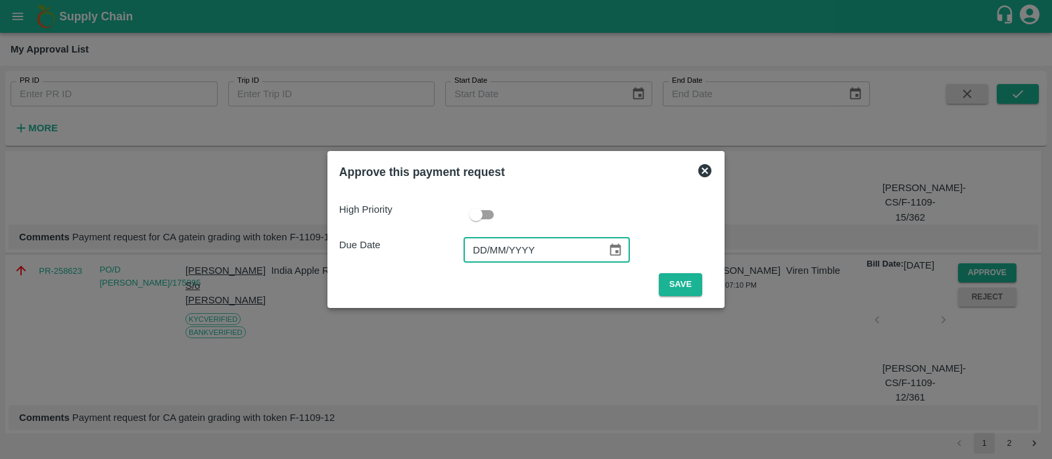
click at [495, 256] on input "DD/MM/YYYY" at bounding box center [530, 250] width 134 height 25
type input "[DATE]"
click at [686, 284] on button "Save" at bounding box center [680, 284] width 43 height 23
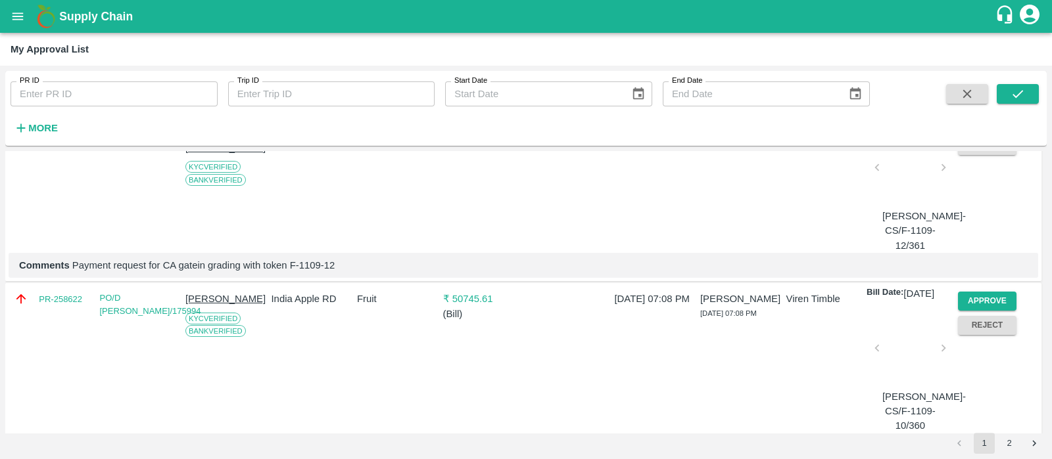
scroll to position [2231, 0]
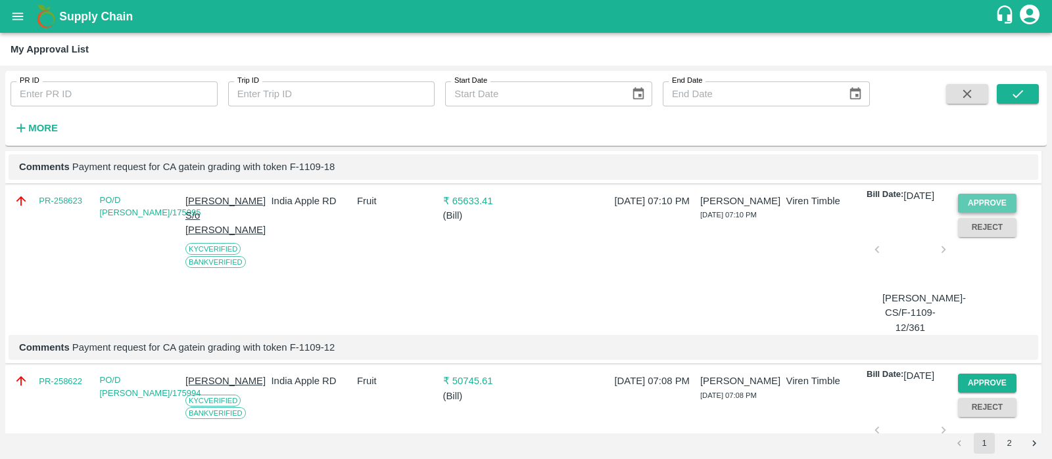
click at [976, 213] on button "Approve" at bounding box center [987, 203] width 59 height 19
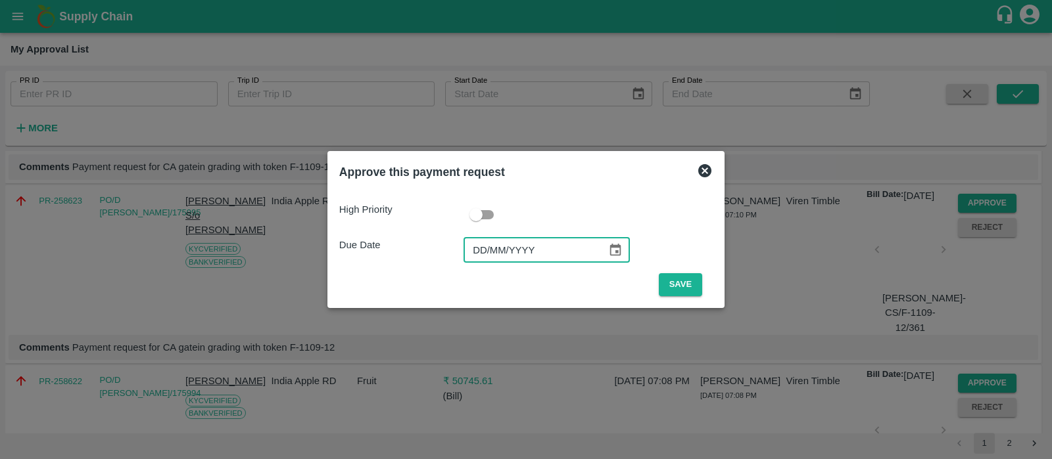
click at [477, 250] on input "DD/MM/YYYY" at bounding box center [530, 250] width 134 height 25
type input "[DATE]"
click at [675, 293] on button "Save" at bounding box center [680, 284] width 43 height 23
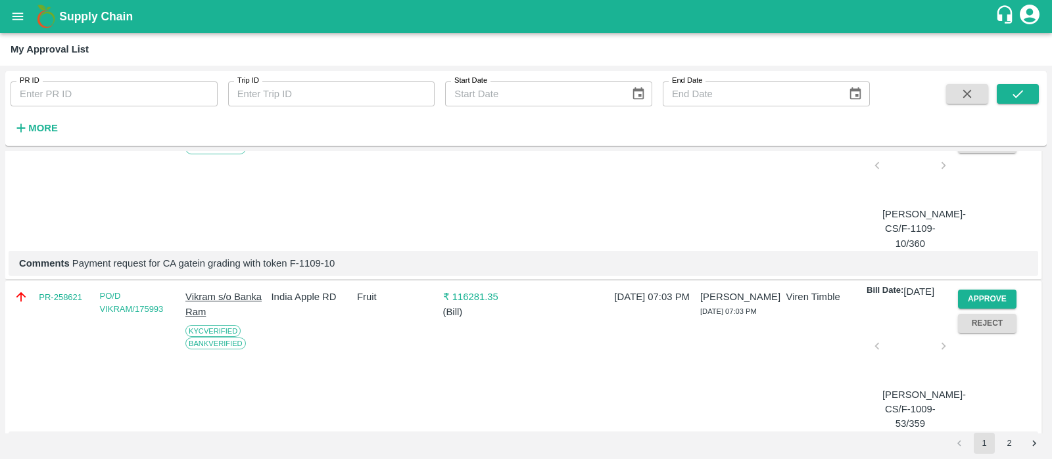
scroll to position [2312, 0]
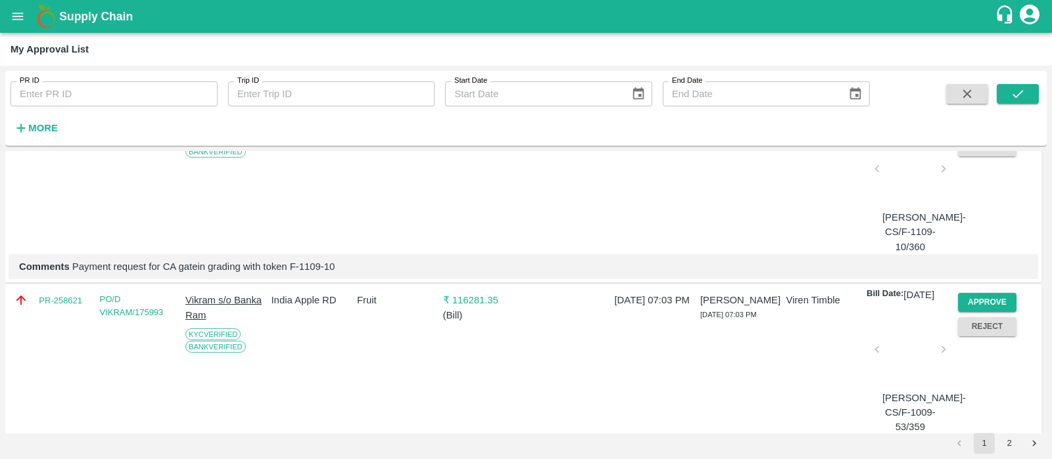
click at [971, 132] on button "Approve" at bounding box center [987, 122] width 59 height 19
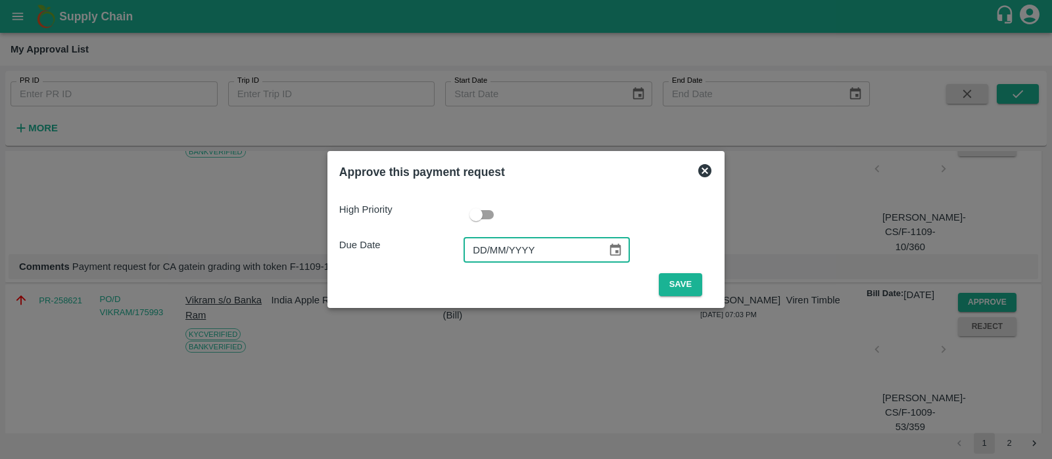
click at [481, 252] on input "DD/MM/YYYY" at bounding box center [530, 250] width 134 height 25
type input "[DATE]"
click at [690, 290] on button "Save" at bounding box center [680, 284] width 43 height 23
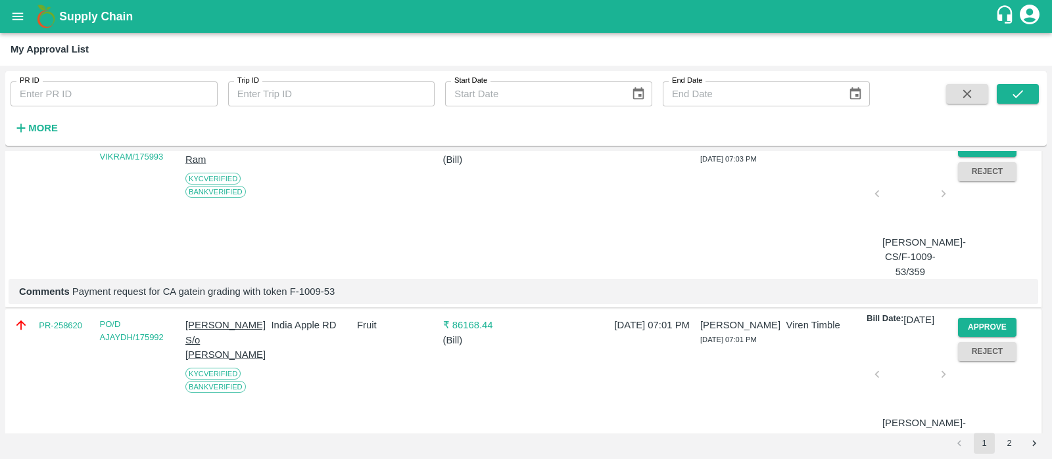
scroll to position [2288, 0]
click at [997, 156] on button "Approve" at bounding box center [987, 146] width 59 height 19
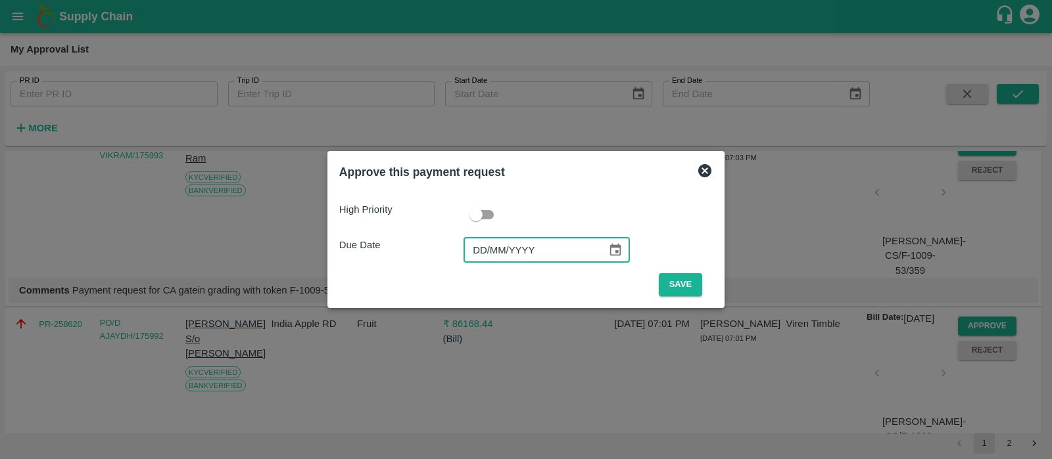
click at [484, 255] on input "DD/MM/YYYY" at bounding box center [530, 250] width 134 height 25
type input "[DATE]"
click at [682, 287] on button "Save" at bounding box center [680, 284] width 43 height 23
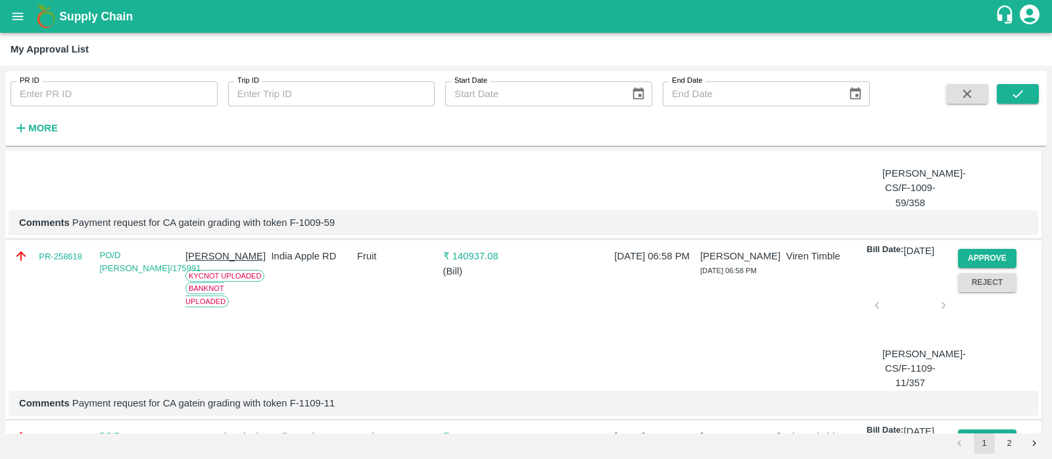
scroll to position [2355, 0]
click at [976, 89] on button "Approve" at bounding box center [987, 79] width 59 height 19
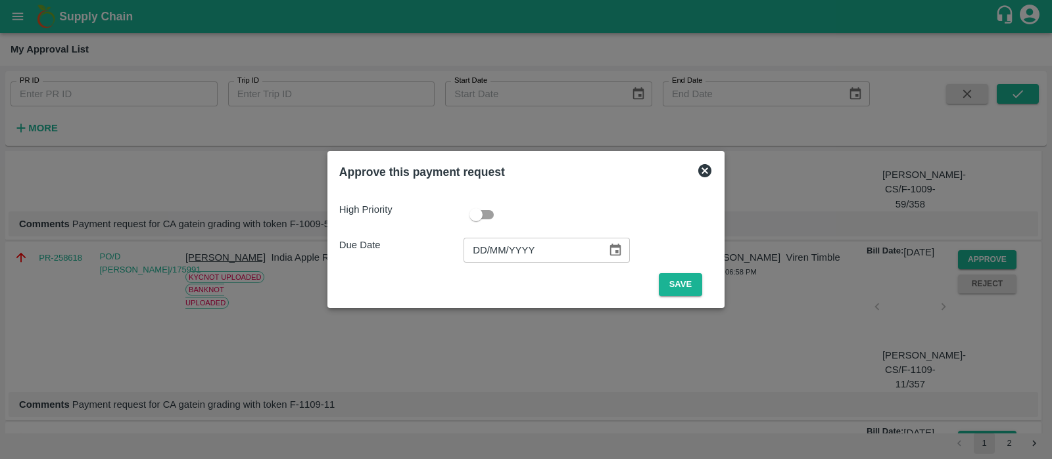
click at [477, 250] on input "DD/MM/YYYY" at bounding box center [530, 250] width 134 height 25
type input "[DATE]"
click at [686, 292] on button "Save" at bounding box center [680, 284] width 43 height 23
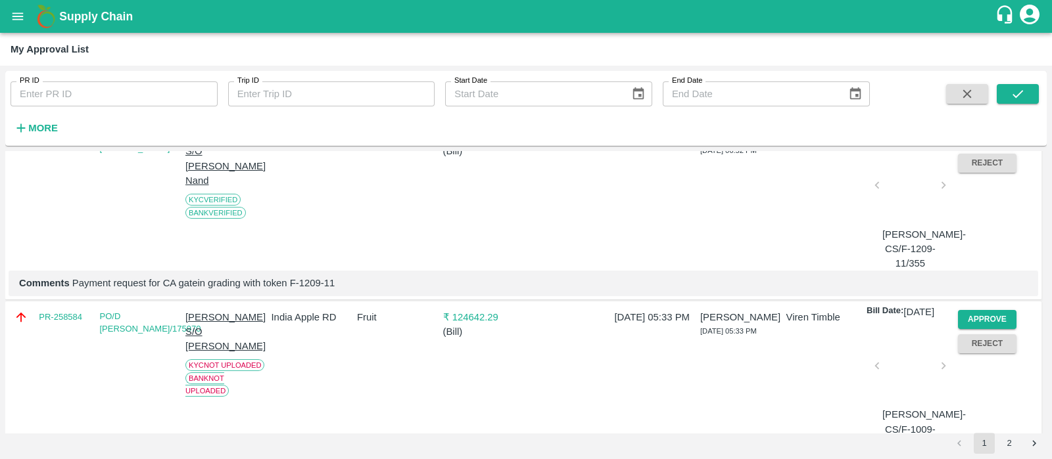
scroll to position [2655, 0]
click at [987, 150] on button "Approve" at bounding box center [987, 140] width 59 height 19
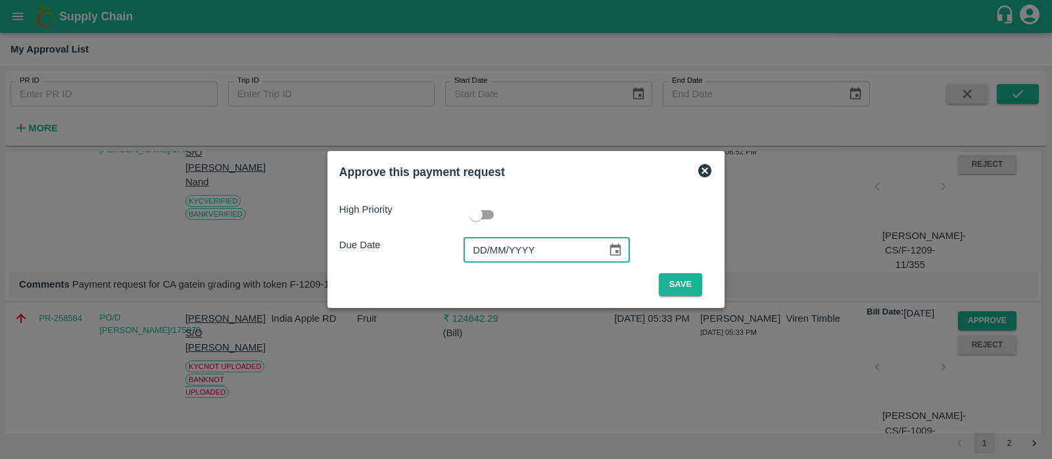
click at [489, 256] on input "DD/MM/YYYY" at bounding box center [530, 250] width 134 height 25
type input "[DATE]"
click at [678, 279] on button "Save" at bounding box center [680, 284] width 43 height 23
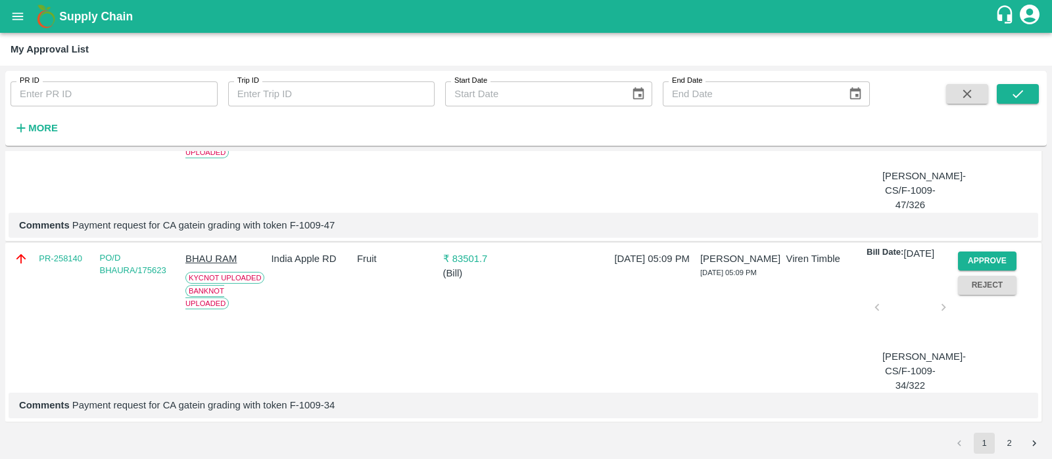
scroll to position [4639, 0]
click at [1008, 435] on button "2" at bounding box center [1009, 443] width 21 height 21
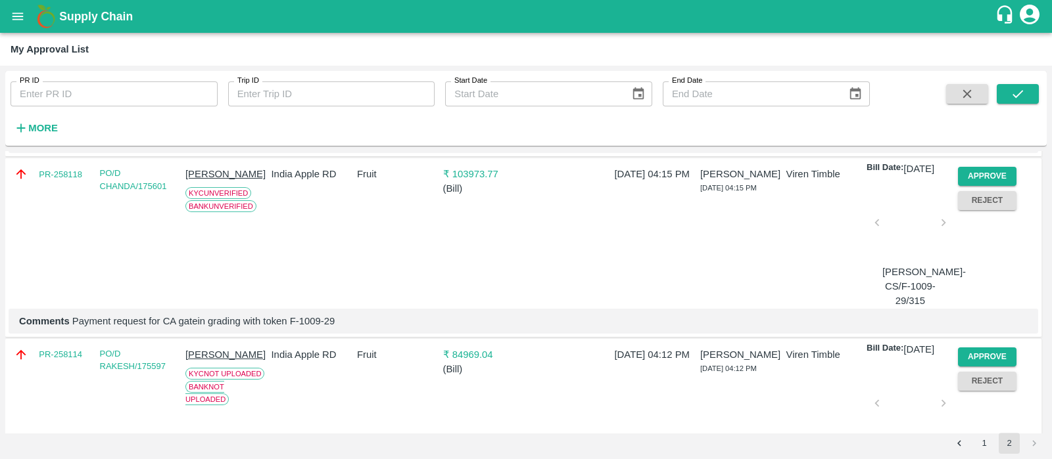
scroll to position [642, 0]
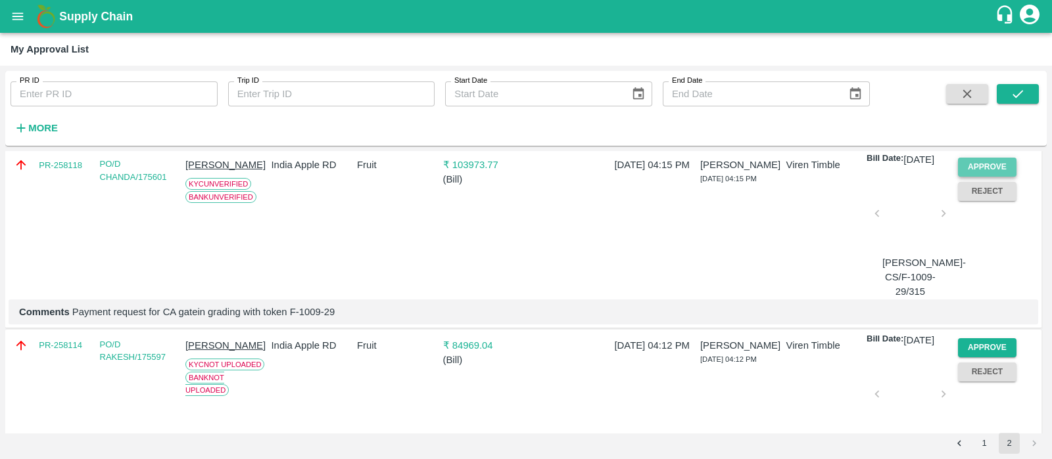
click at [976, 177] on button "Approve" at bounding box center [987, 167] width 59 height 19
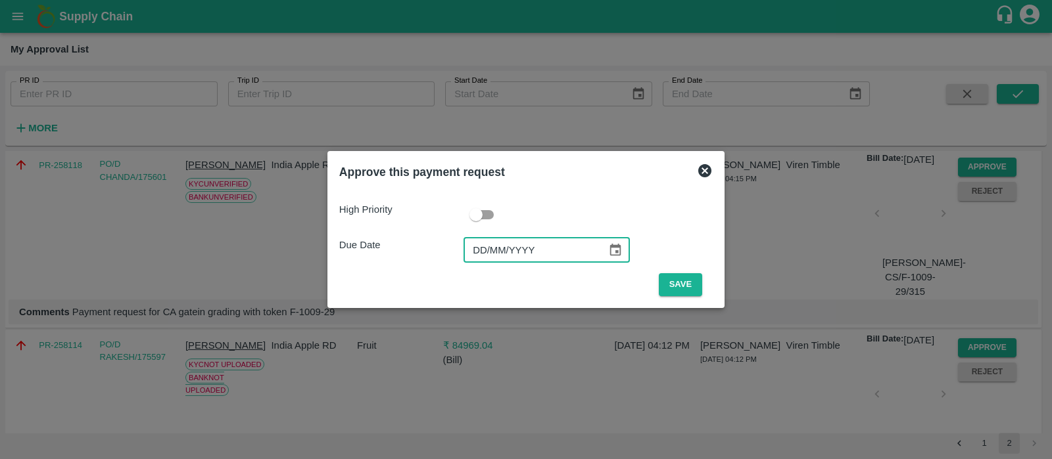
click at [485, 246] on input "DD/MM/YYYY" at bounding box center [530, 250] width 134 height 25
type input "[DATE]"
click at [674, 275] on button "Save" at bounding box center [680, 284] width 43 height 23
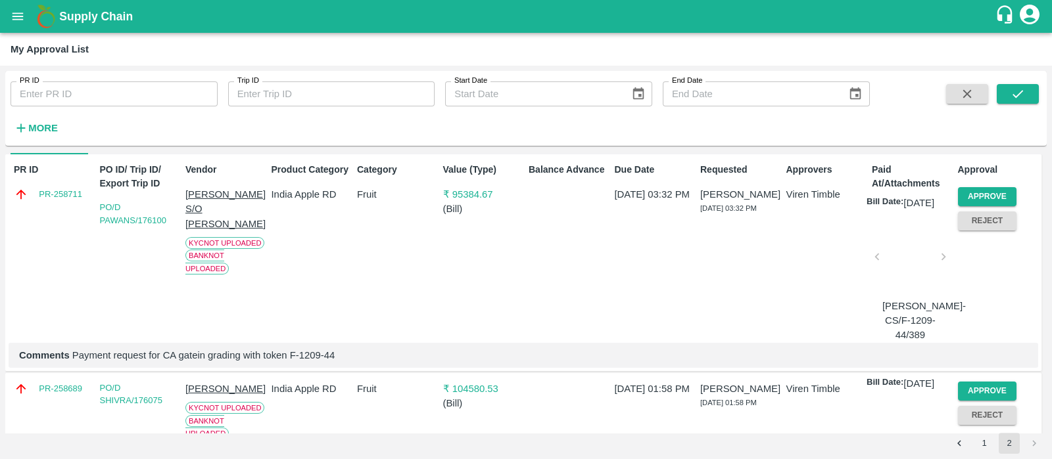
scroll to position [0, 0]
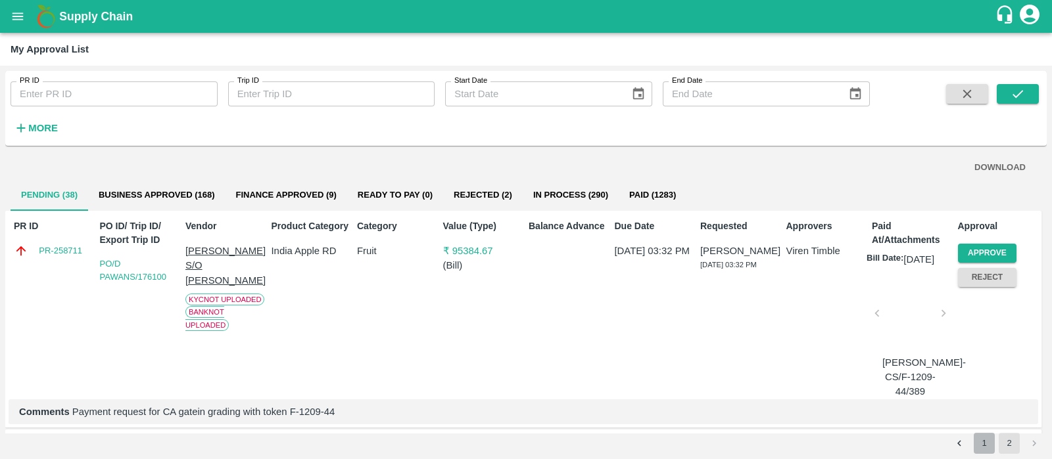
click at [985, 442] on button "1" at bounding box center [984, 443] width 21 height 21
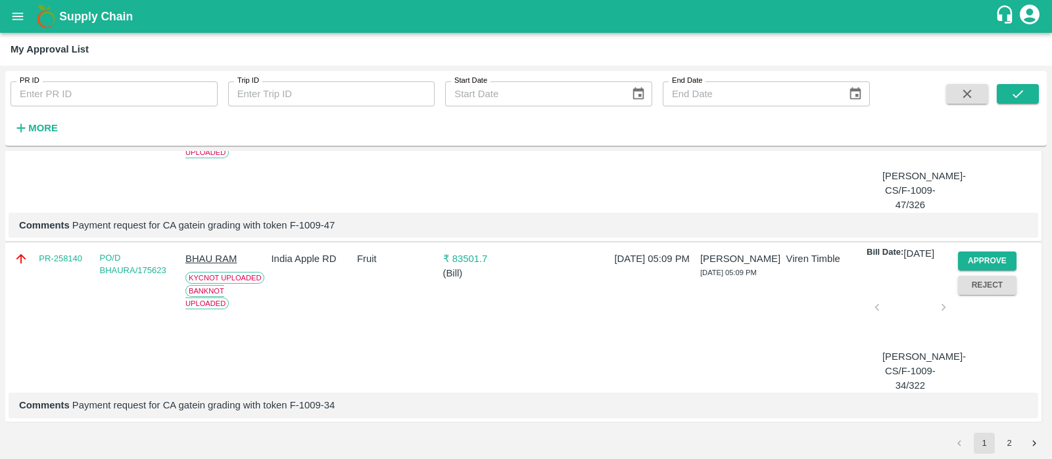
scroll to position [4639, 0]
click at [1008, 440] on button "2" at bounding box center [1009, 443] width 21 height 21
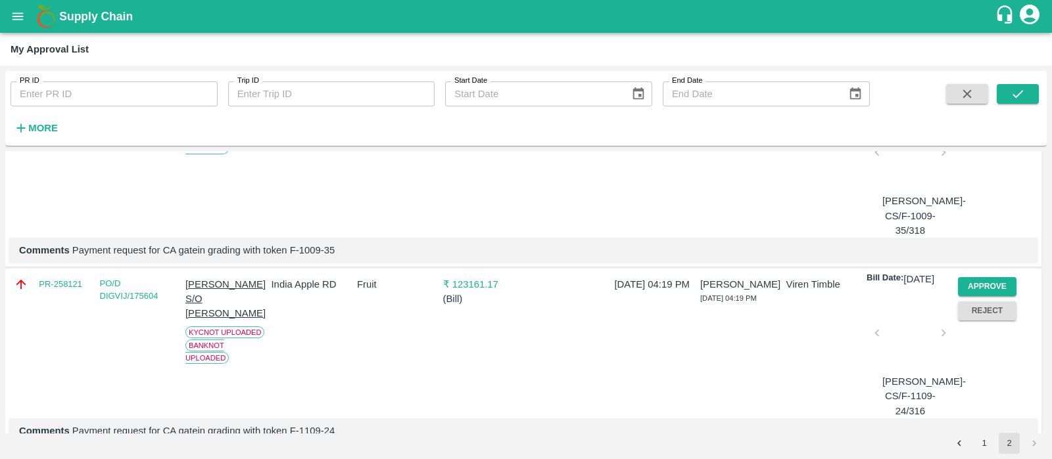
scroll to position [0, 0]
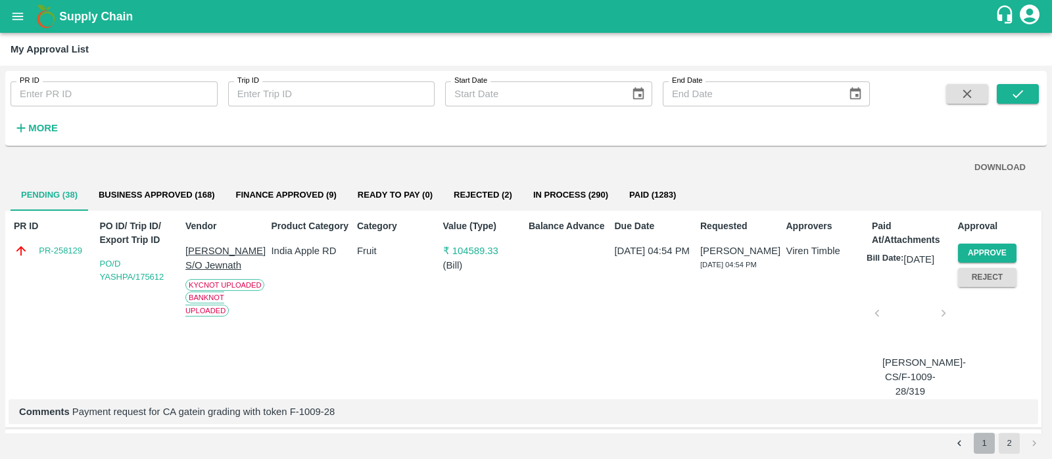
click at [981, 438] on button "1" at bounding box center [984, 443] width 21 height 21
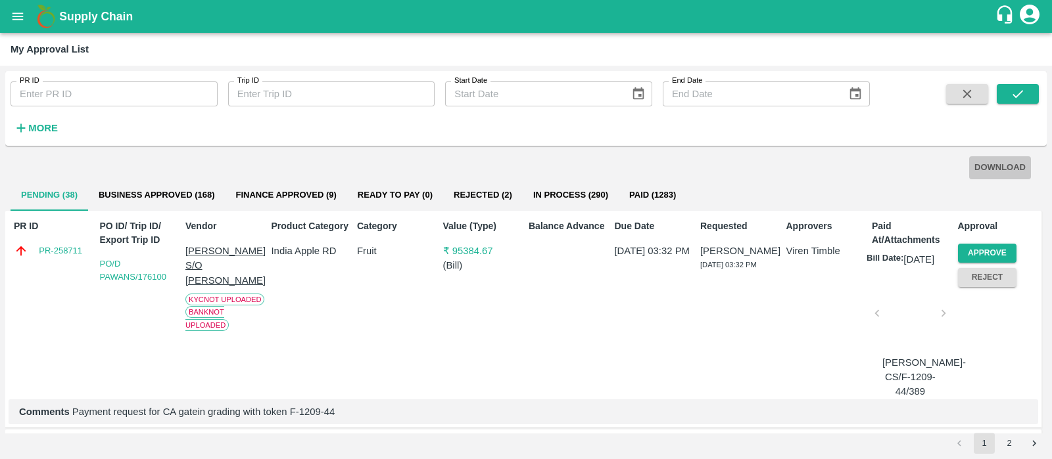
click at [1010, 169] on button "DOWNLOAD" at bounding box center [1000, 167] width 62 height 23
click at [1012, 448] on button "2" at bounding box center [1009, 443] width 21 height 21
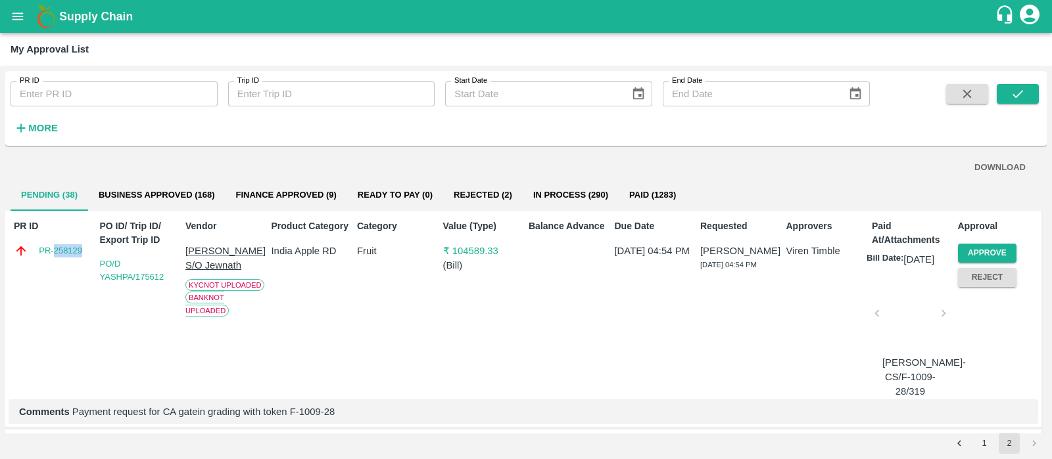
drag, startPoint x: 86, startPoint y: 258, endPoint x: 54, endPoint y: 258, distance: 32.2
click at [54, 258] on div "PR-258129" at bounding box center [54, 251] width 80 height 14
copy link "258129"
click at [1001, 163] on button "DOWNLOAD" at bounding box center [1000, 167] width 62 height 23
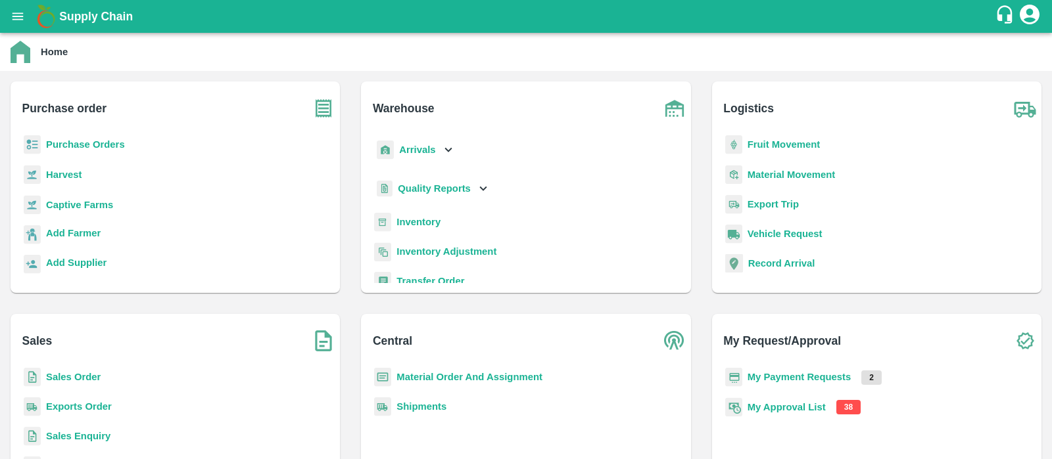
click at [776, 409] on b "My Approval List" at bounding box center [786, 407] width 78 height 11
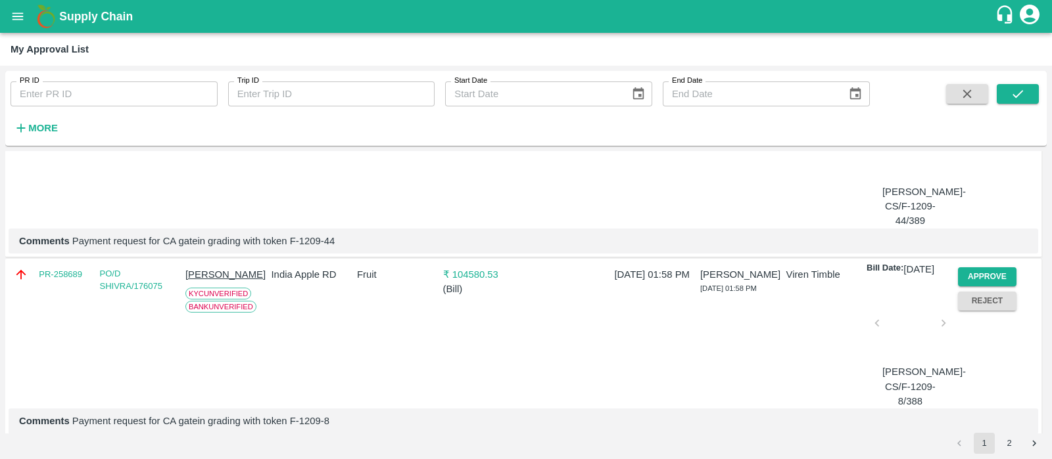
scroll to position [191, 0]
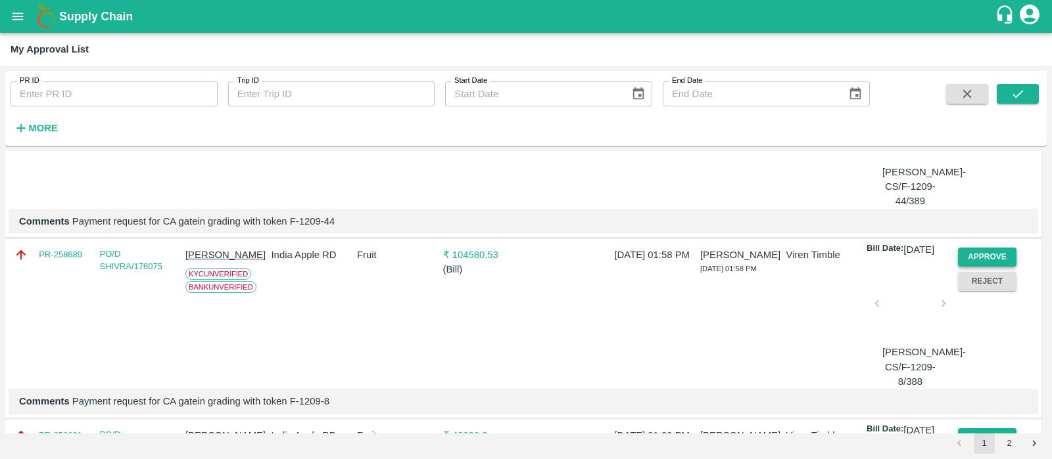
click at [979, 265] on button "Approve" at bounding box center [987, 257] width 59 height 19
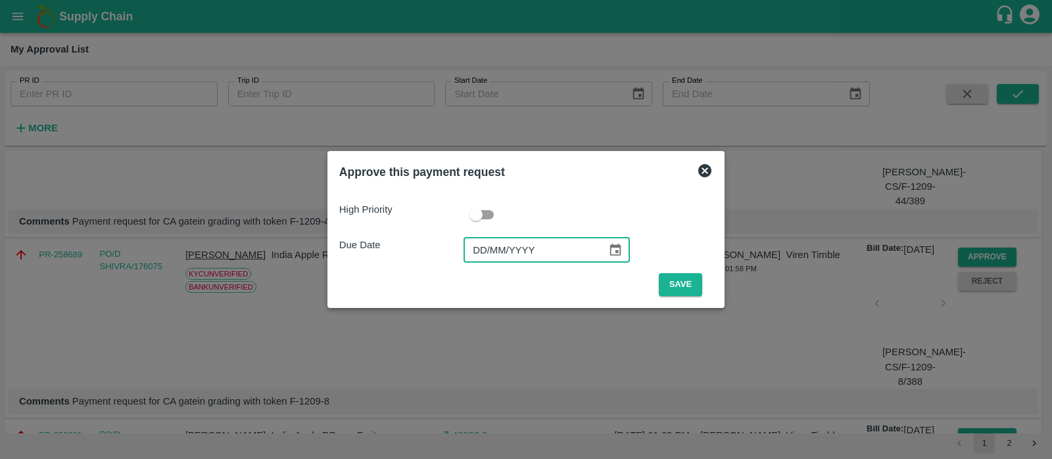
click at [480, 251] on input "DD/MM/YYYY" at bounding box center [530, 250] width 134 height 25
type input "[DATE]"
click at [687, 285] on button "Save" at bounding box center [680, 284] width 43 height 23
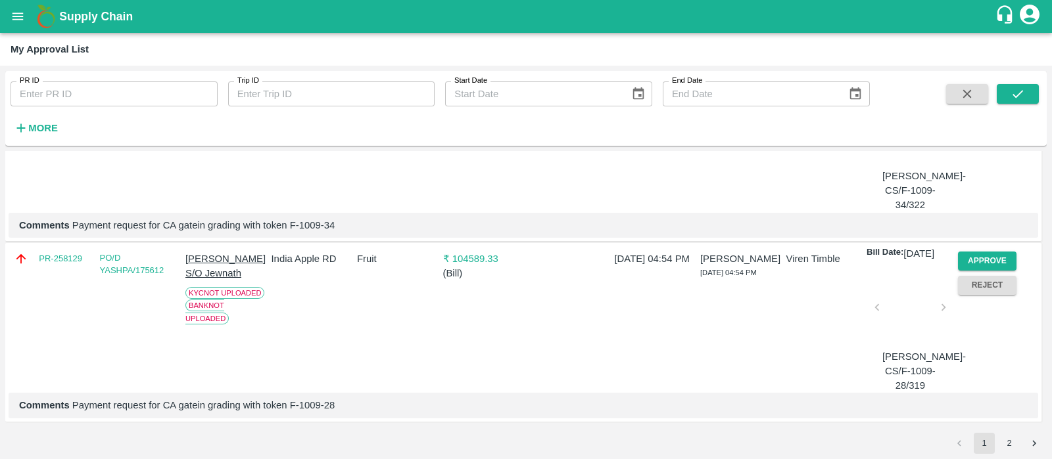
scroll to position [4639, 0]
click at [1012, 439] on button "2" at bounding box center [1009, 443] width 21 height 21
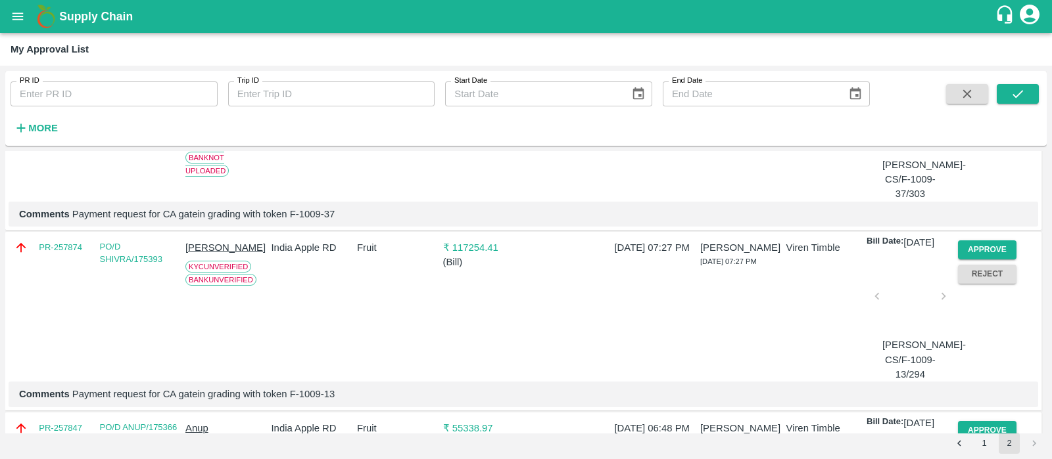
scroll to position [740, 0]
click at [979, 259] on button "Approve" at bounding box center [987, 249] width 59 height 19
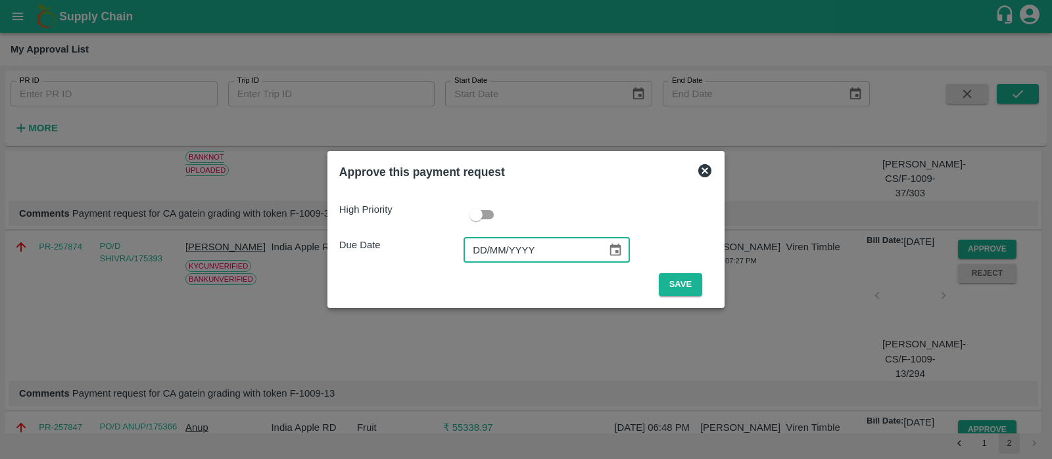
click at [482, 251] on input "DD/MM/YYYY" at bounding box center [530, 250] width 134 height 25
type input "15/09/2025"
click at [661, 277] on button "Save" at bounding box center [680, 284] width 43 height 23
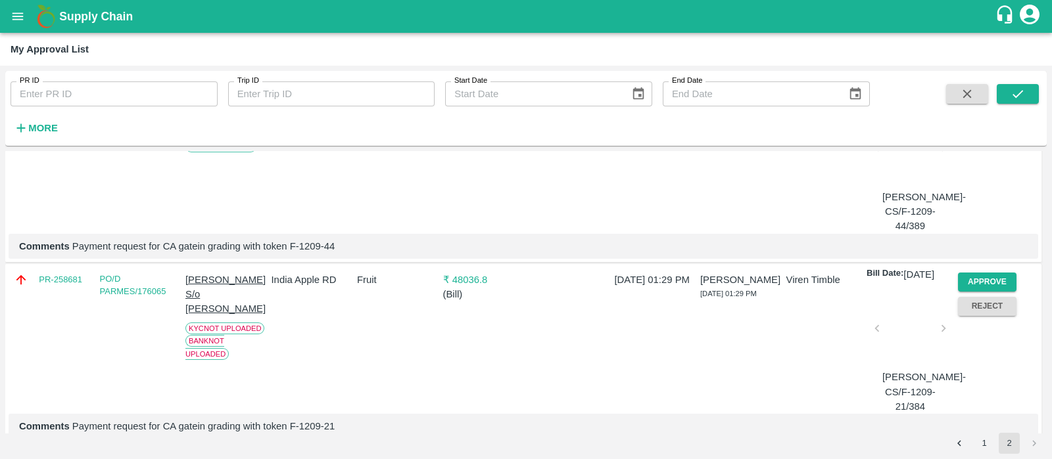
scroll to position [0, 0]
